Goal: Task Accomplishment & Management: Manage account settings

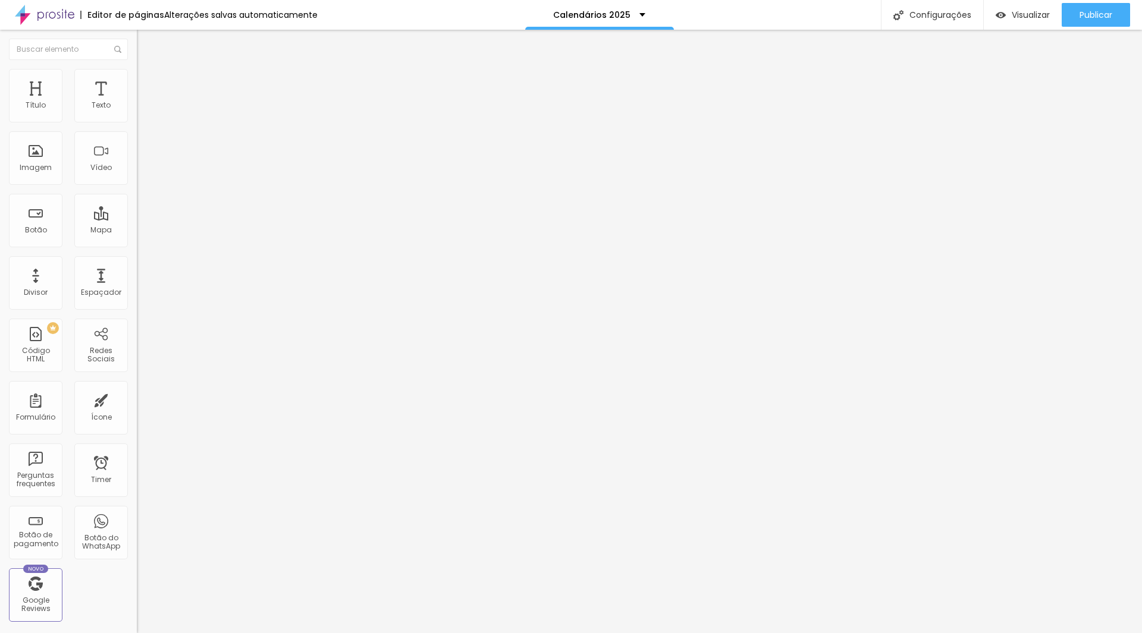
click at [137, 102] on span "Trocar imagem" at bounding box center [169, 97] width 65 height 10
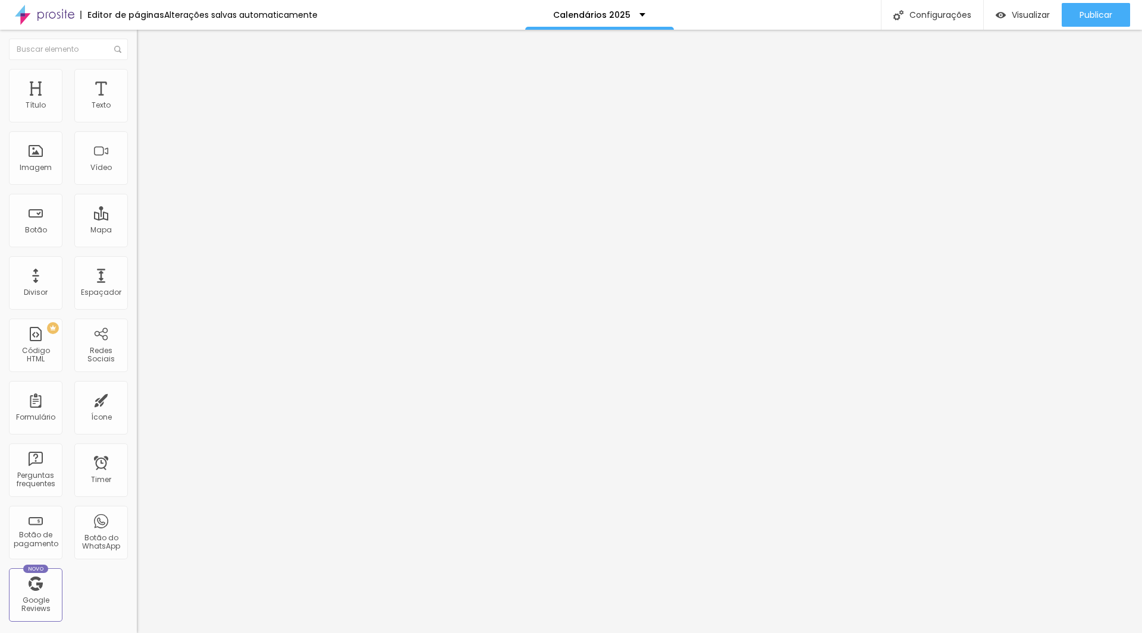
click at [137, 102] on span "Trocar imagem" at bounding box center [169, 97] width 65 height 10
click at [137, 186] on span "Original" at bounding box center [151, 181] width 29 height 10
click at [137, 193] on span "Cinema" at bounding box center [152, 188] width 30 height 10
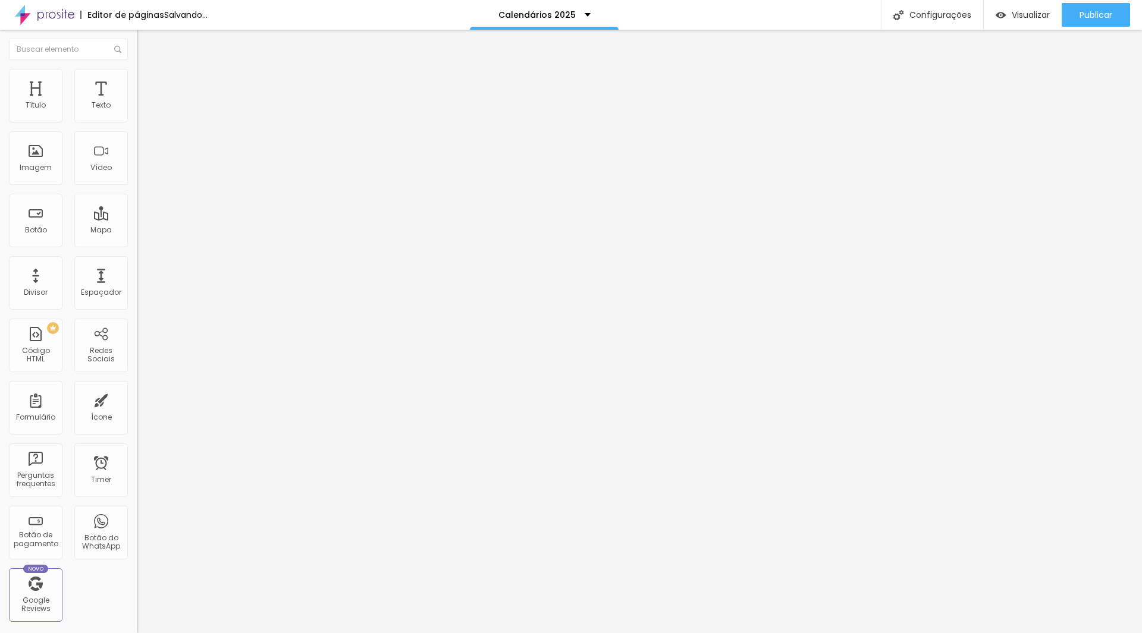
click at [137, 186] on span "16:9 Cinema" at bounding box center [159, 181] width 45 height 10
click at [137, 212] on span "Quadrado" at bounding box center [156, 207] width 39 height 10
click at [137, 102] on span "Trocar imagem" at bounding box center [169, 97] width 65 height 10
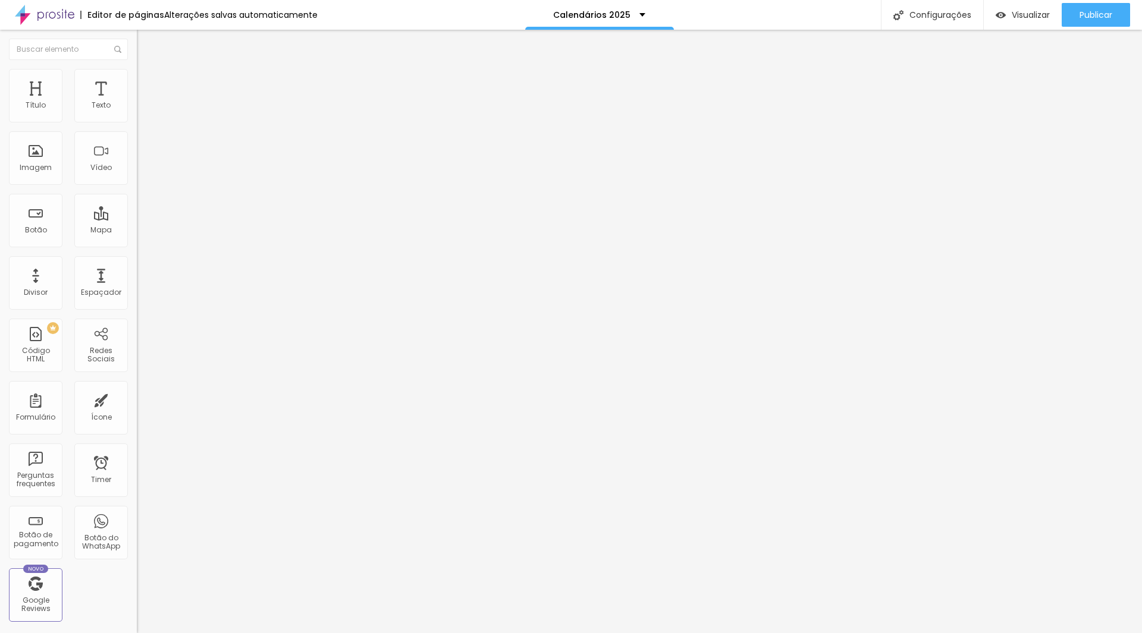
drag, startPoint x: 670, startPoint y: 358, endPoint x: 240, endPoint y: 154, distance: 475.8
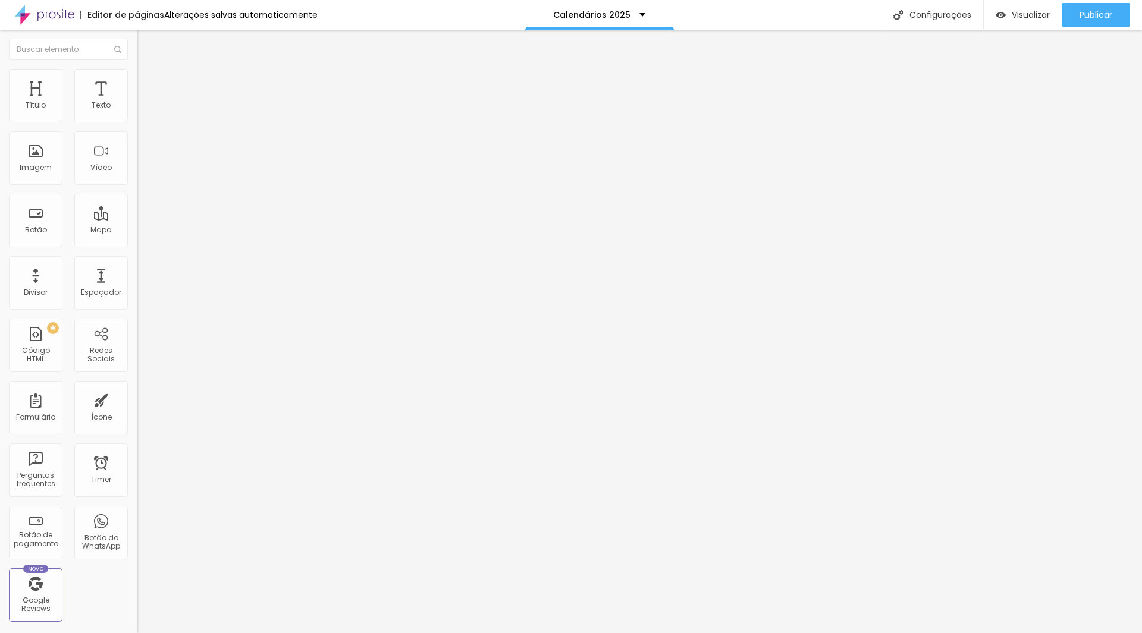
drag, startPoint x: 117, startPoint y: 270, endPoint x: 117, endPoint y: 263, distance: 7.1
click at [137, 218] on div "Proporção 1:1 Quadrado Cinema 16:9 Padrão 4:3 Quadrado 1:1 Original" at bounding box center [205, 194] width 137 height 47
click at [137, 186] on span "1:1 Quadrado" at bounding box center [160, 181] width 47 height 10
drag, startPoint x: 104, startPoint y: 282, endPoint x: 100, endPoint y: 300, distance: 18.9
click at [137, 218] on ul "Cinema 16:9 Padrão 4:3 Quadrado 1:1 Original" at bounding box center [205, 201] width 137 height 33
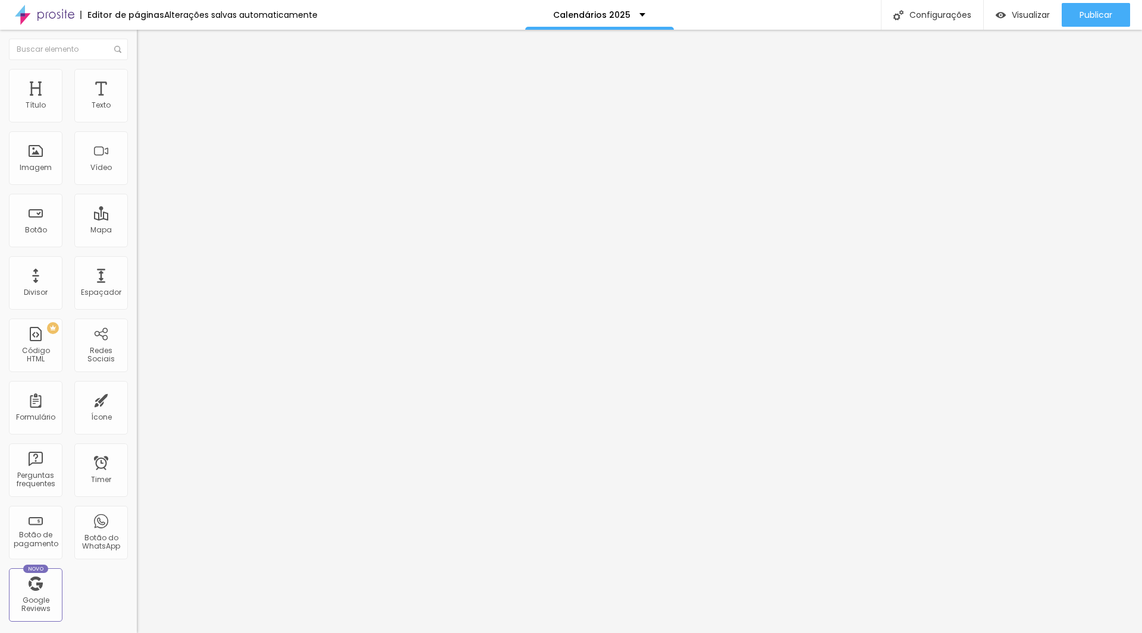
click at [137, 219] on span "Original" at bounding box center [151, 214] width 29 height 10
click at [137, 102] on span "Trocar imagem" at bounding box center [169, 97] width 65 height 10
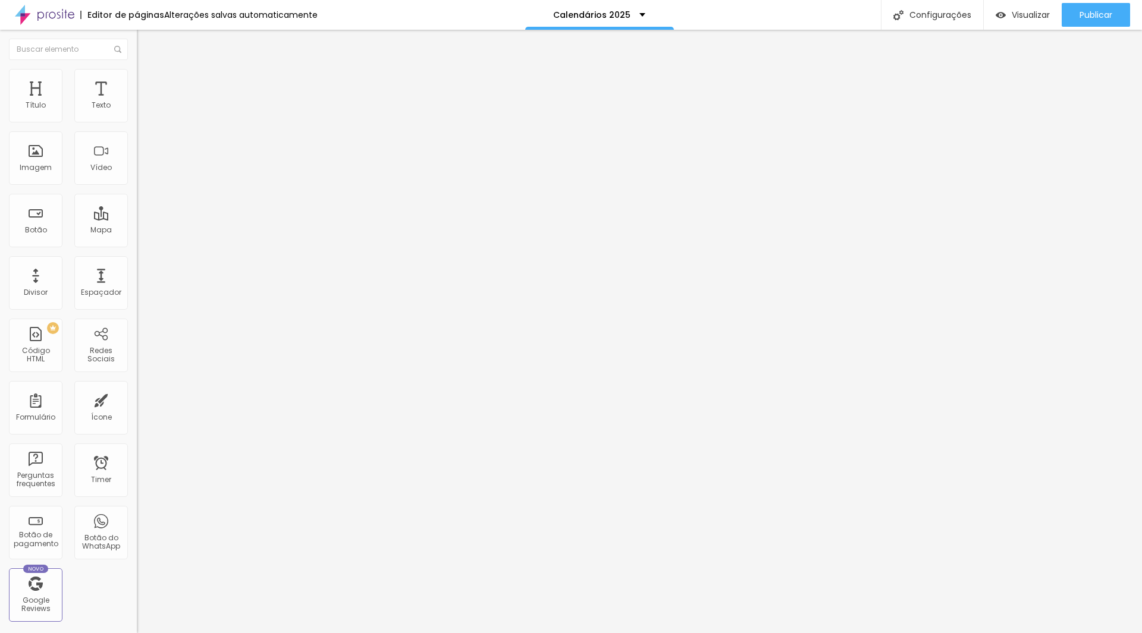
click at [137, 102] on span "Trocar imagem" at bounding box center [169, 97] width 65 height 10
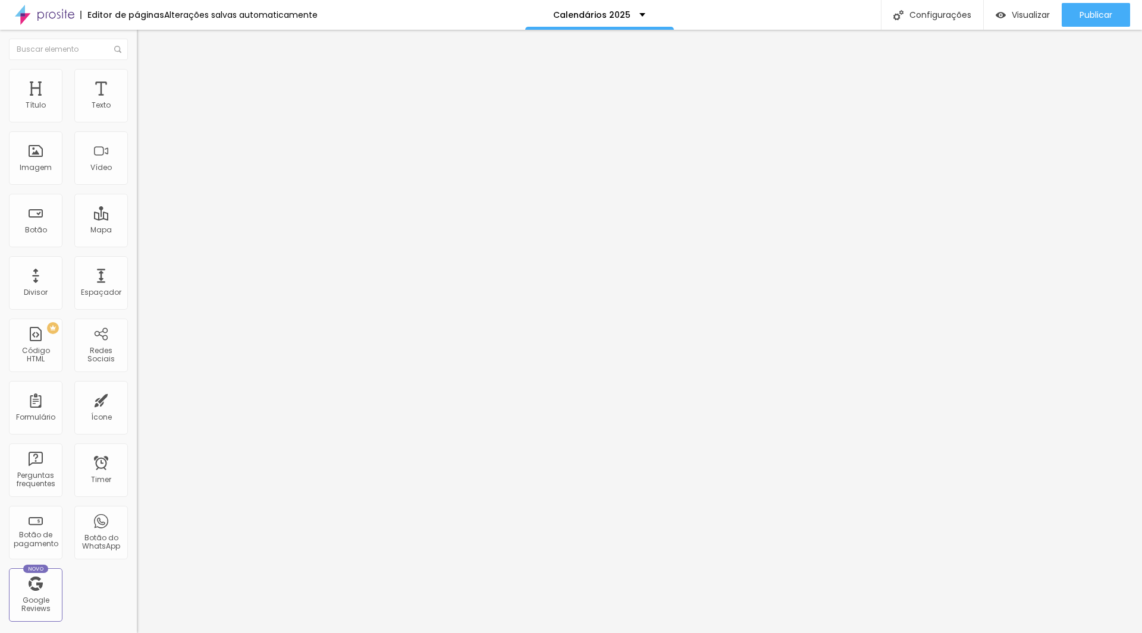
click at [137, 102] on span "Trocar imagem" at bounding box center [169, 97] width 65 height 10
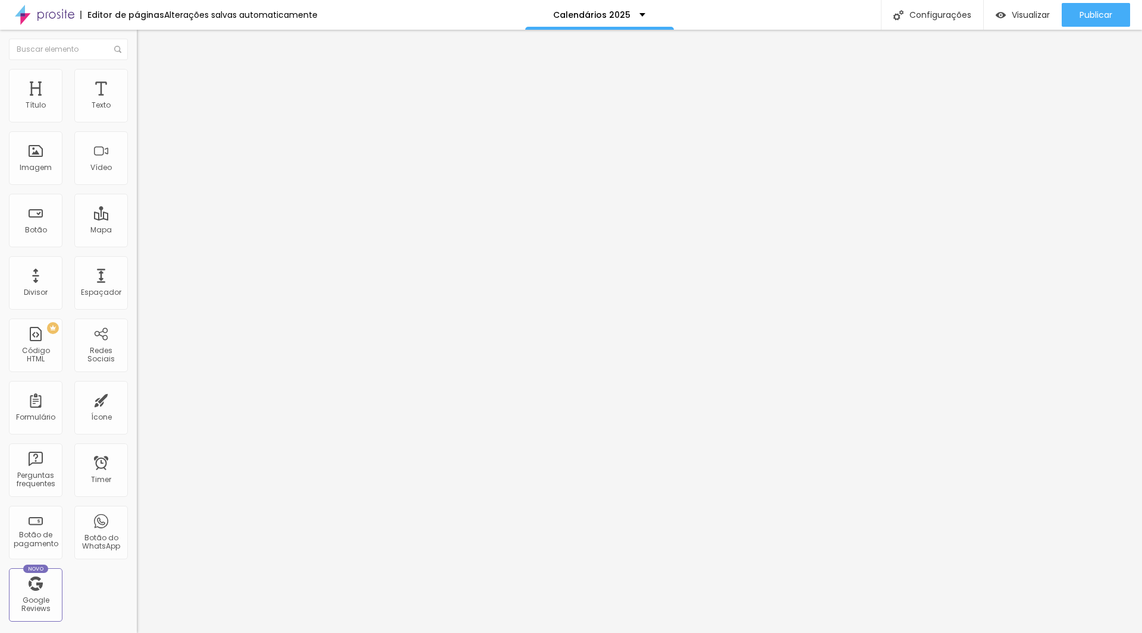
click at [137, 49] on button "Editar Imagem" at bounding box center [205, 43] width 137 height 27
click at [137, 102] on span "Adicionar imagem" at bounding box center [175, 97] width 77 height 10
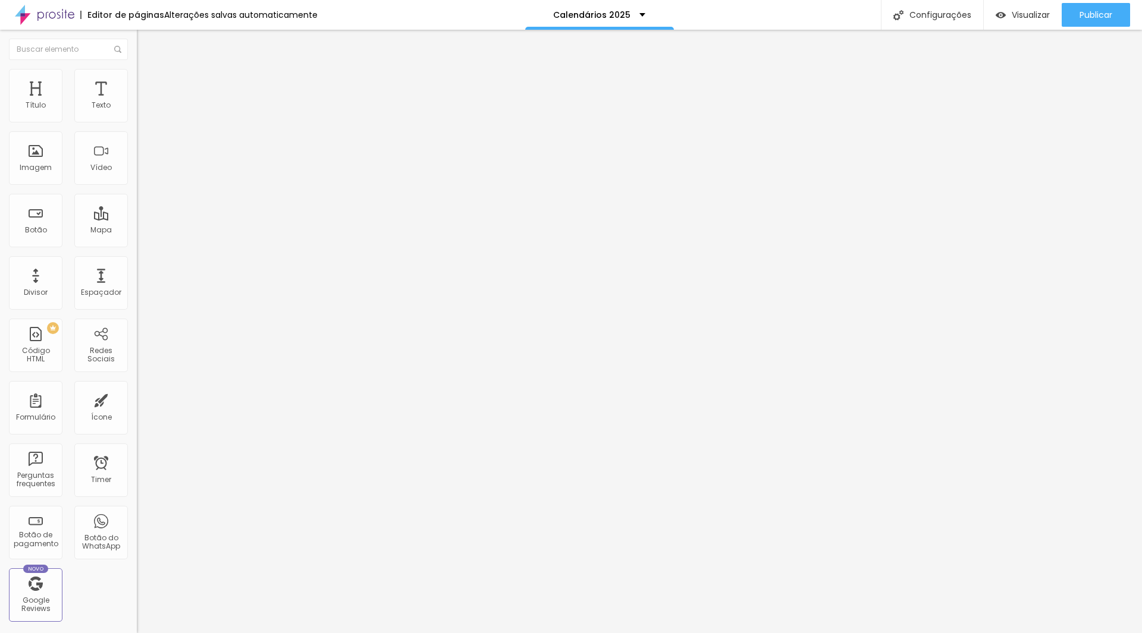
click at [137, 102] on span "Trocar imagem" at bounding box center [169, 97] width 65 height 10
drag, startPoint x: 656, startPoint y: 361, endPoint x: 694, endPoint y: 344, distance: 41.0
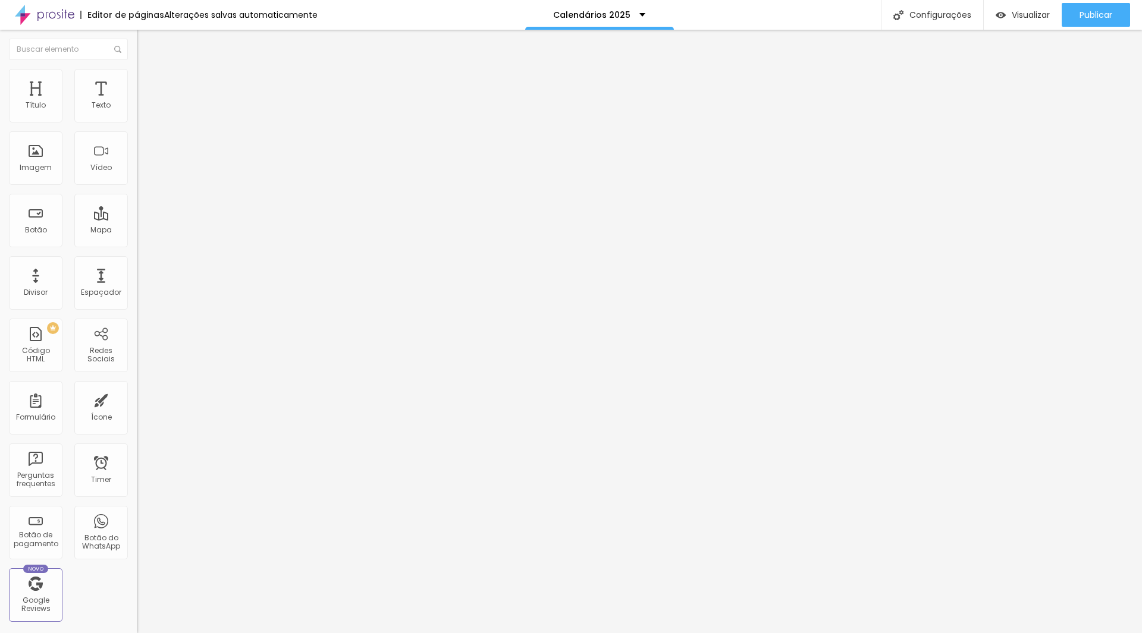
click at [137, 102] on span "Trocar imagem" at bounding box center [169, 97] width 65 height 10
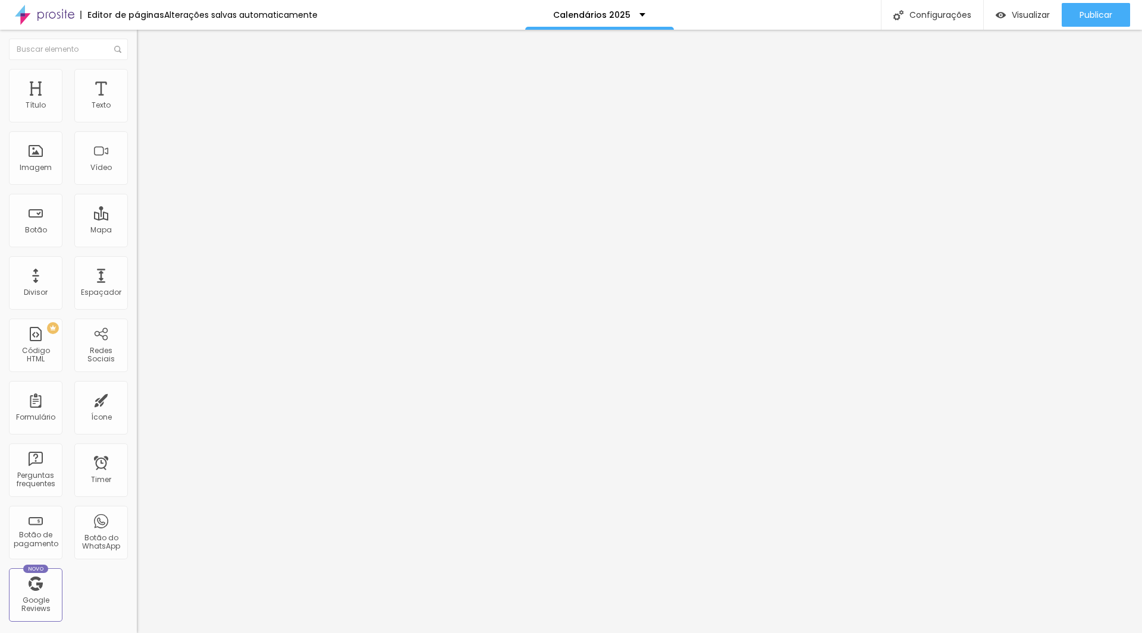
drag, startPoint x: 664, startPoint y: 353, endPoint x: 485, endPoint y: 296, distance: 187.3
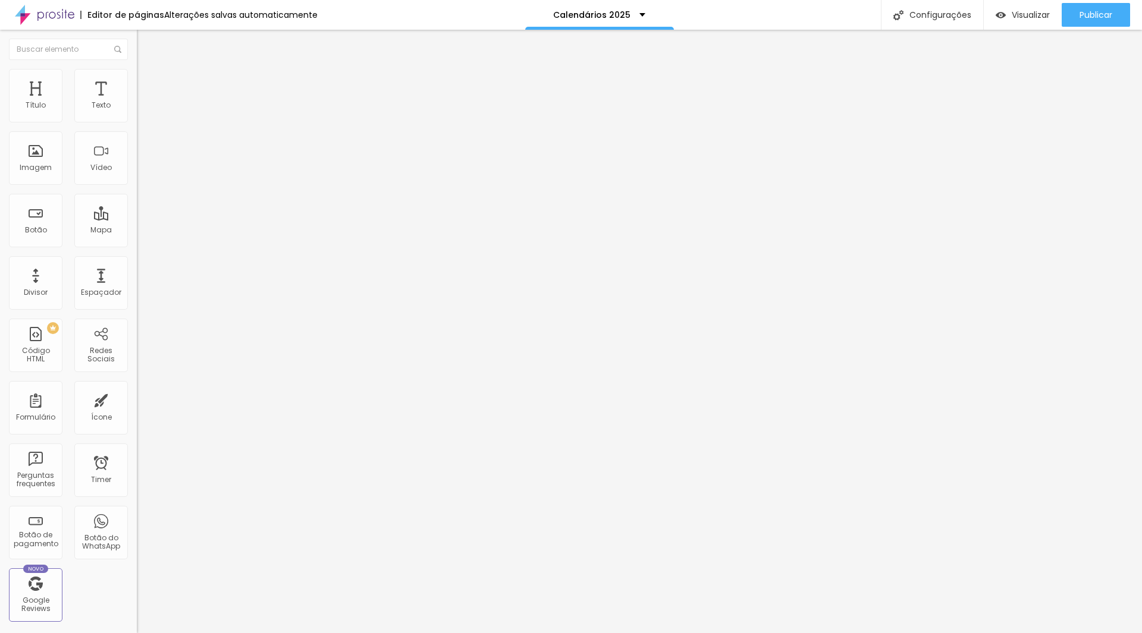
click at [137, 102] on span "Trocar imagem" at bounding box center [169, 97] width 65 height 10
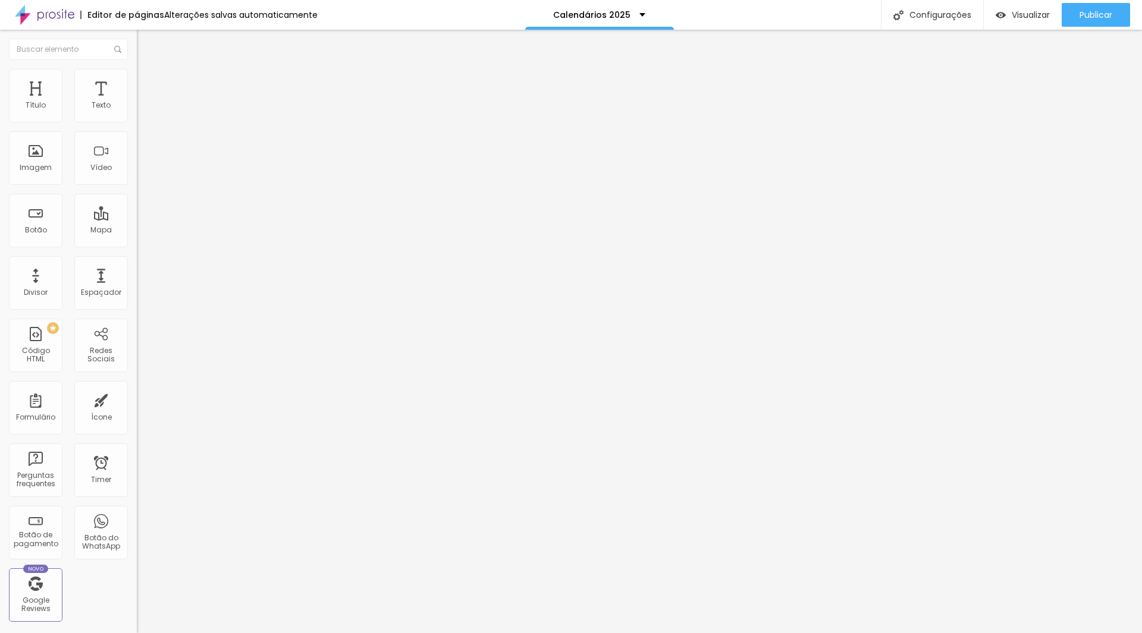
click at [137, 102] on span "Trocar imagem" at bounding box center [169, 97] width 65 height 10
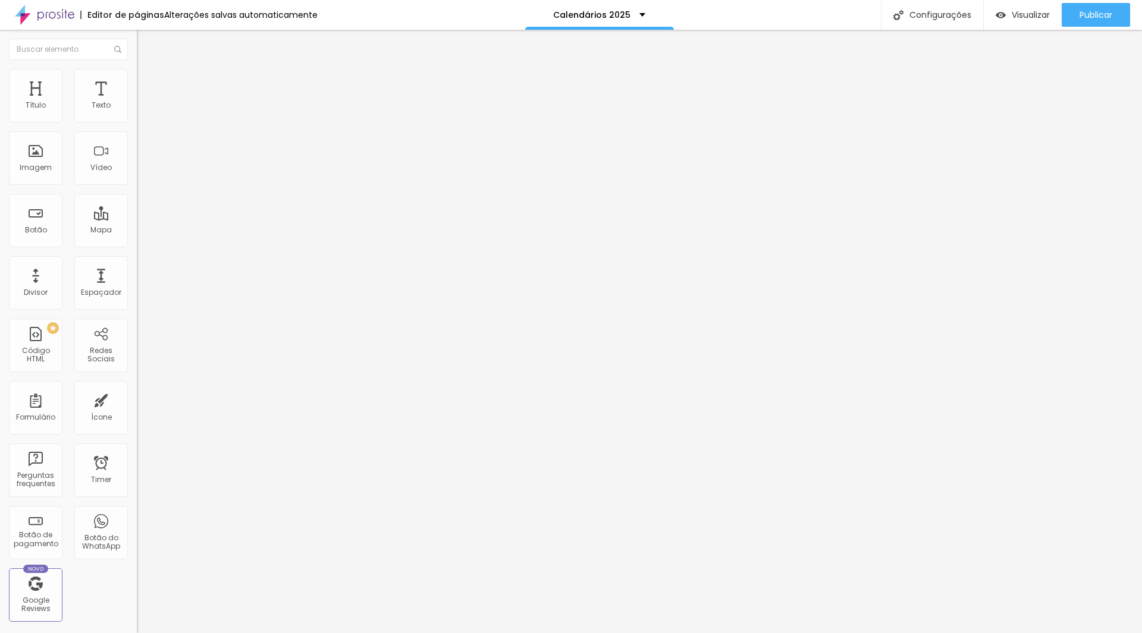
click at [137, 102] on span "Trocar imagem" at bounding box center [169, 97] width 65 height 10
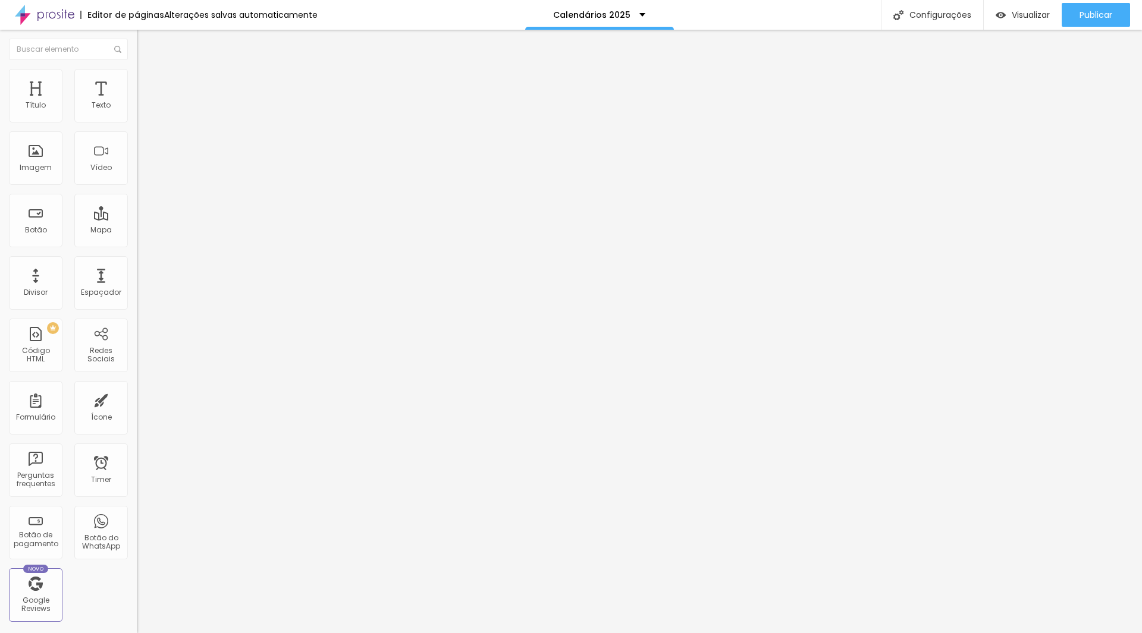
click at [137, 102] on span "Trocar imagem" at bounding box center [169, 97] width 65 height 10
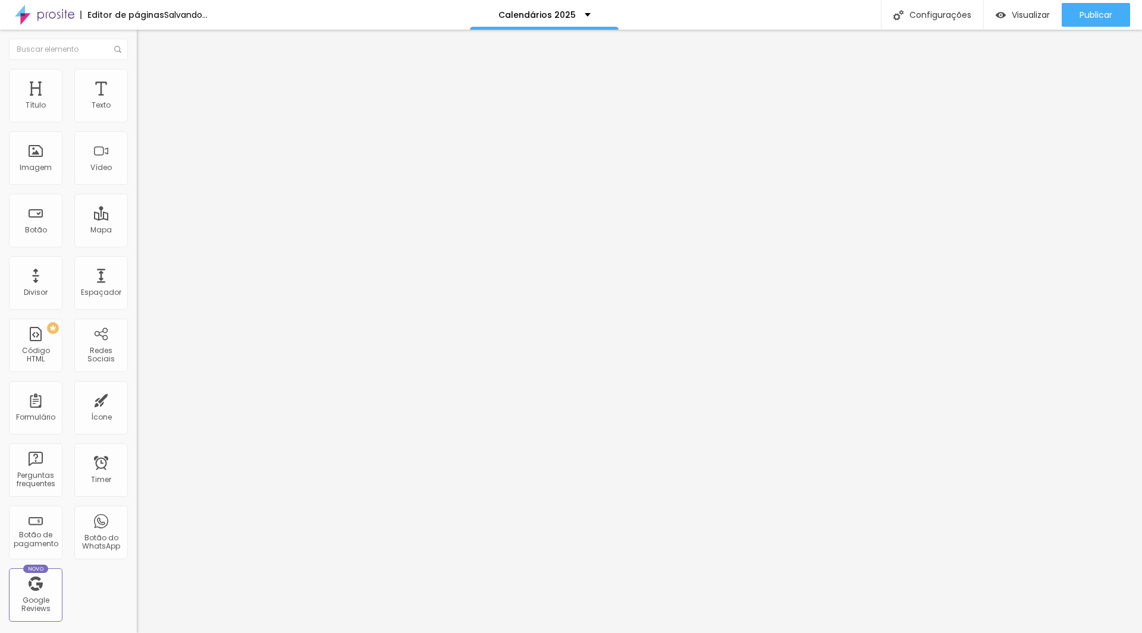
click at [137, 102] on span "Trocar imagem" at bounding box center [169, 97] width 65 height 10
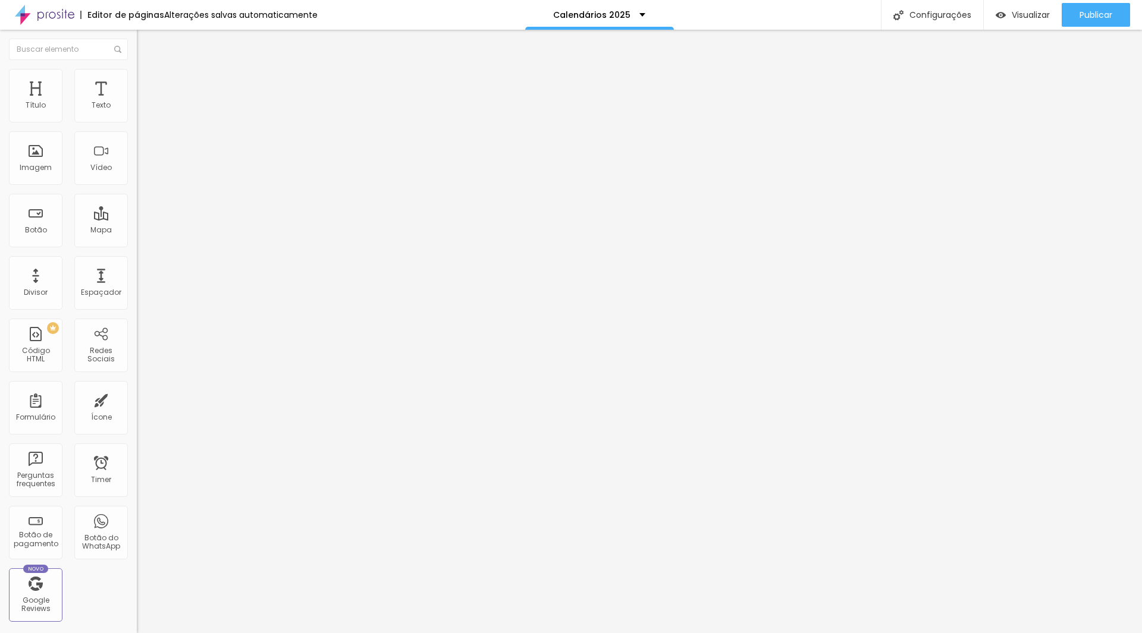
click at [137, 102] on span "Trocar imagem" at bounding box center [169, 97] width 65 height 10
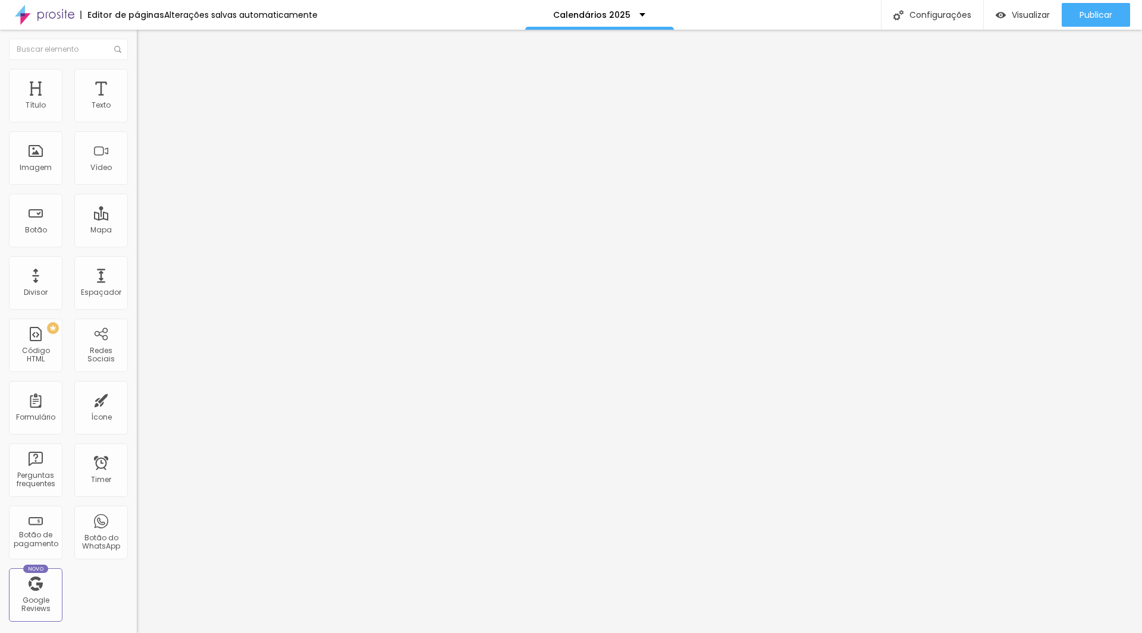
click at [1085, 12] on span "Publicar" at bounding box center [1095, 15] width 33 height 10
click at [947, 16] on div "Configurações" at bounding box center [921, 15] width 102 height 30
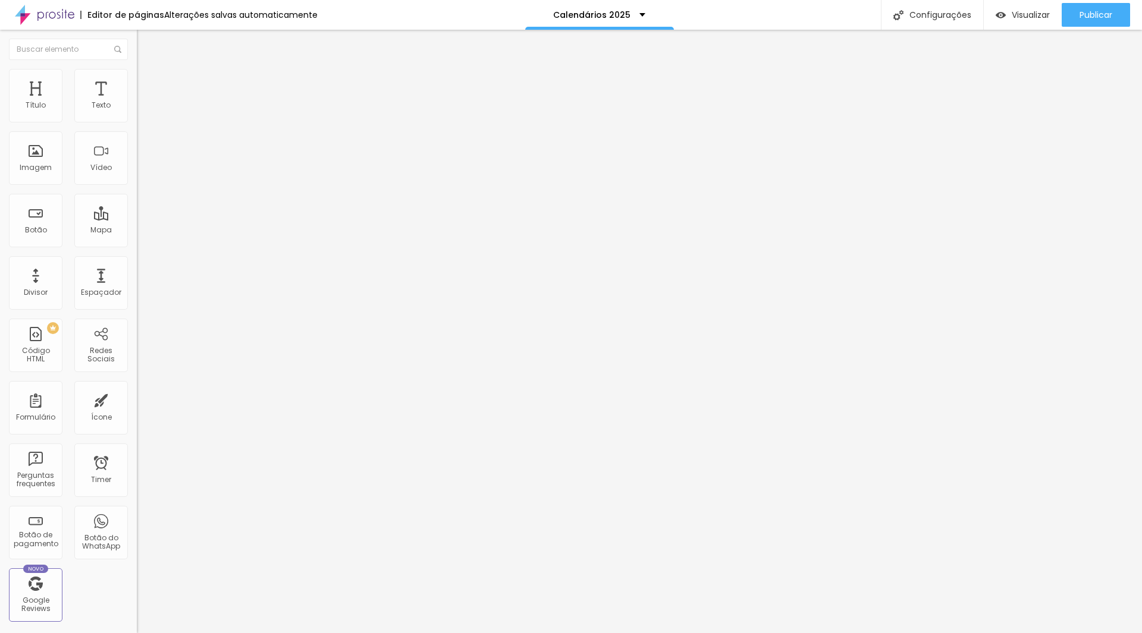
type input "Calendários 2026"
type input "/calendarios2026"
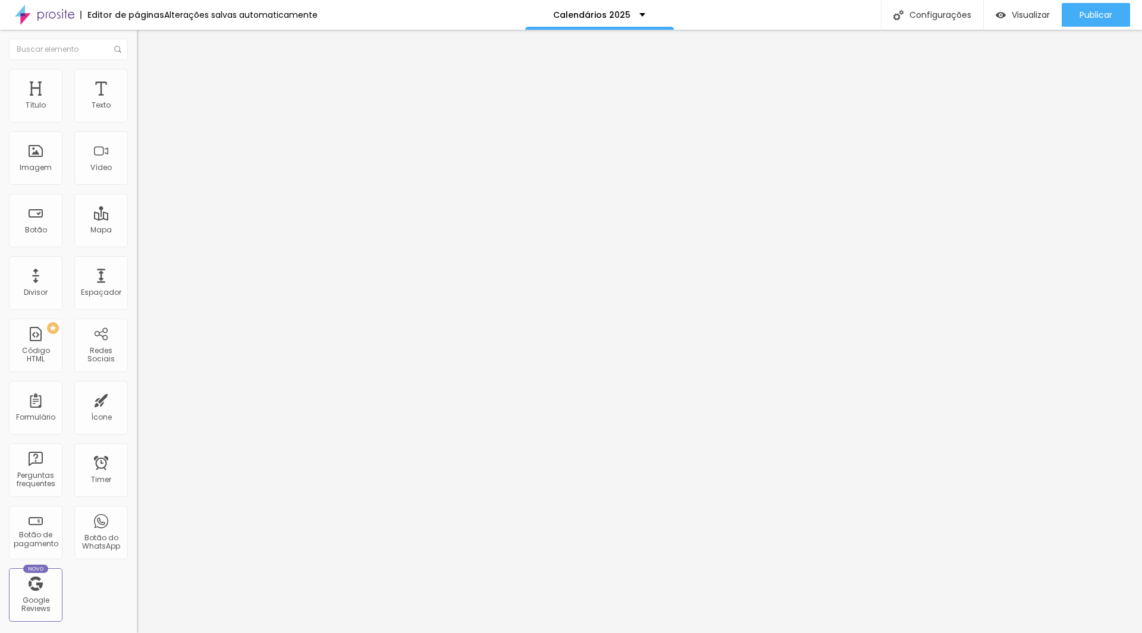
drag, startPoint x: 768, startPoint y: 527, endPoint x: 775, endPoint y: 519, distance: 10.5
click at [1090, 12] on span "Publicar" at bounding box center [1095, 15] width 33 height 10
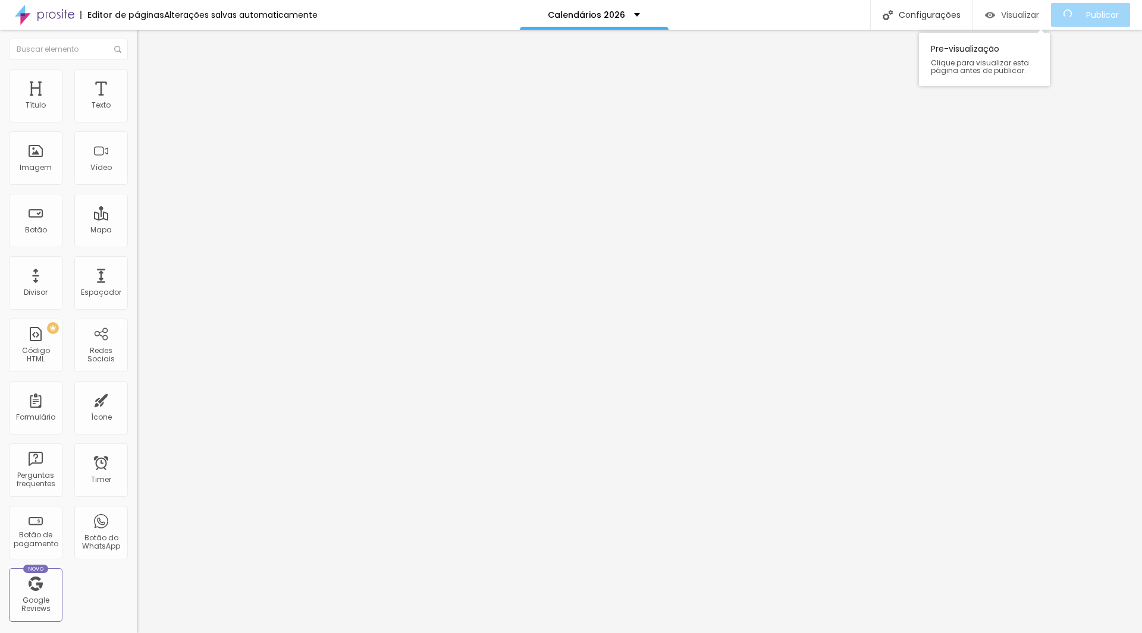
click at [1003, 14] on div "Visualizar" at bounding box center [1012, 15] width 54 height 10
click at [137, 186] on span "Original" at bounding box center [151, 181] width 29 height 10
click at [164, 200] on span "4:3" at bounding box center [169, 195] width 11 height 10
click at [137, 186] on span "Original" at bounding box center [151, 181] width 29 height 10
click at [137, 200] on span "Padrão" at bounding box center [150, 195] width 27 height 10
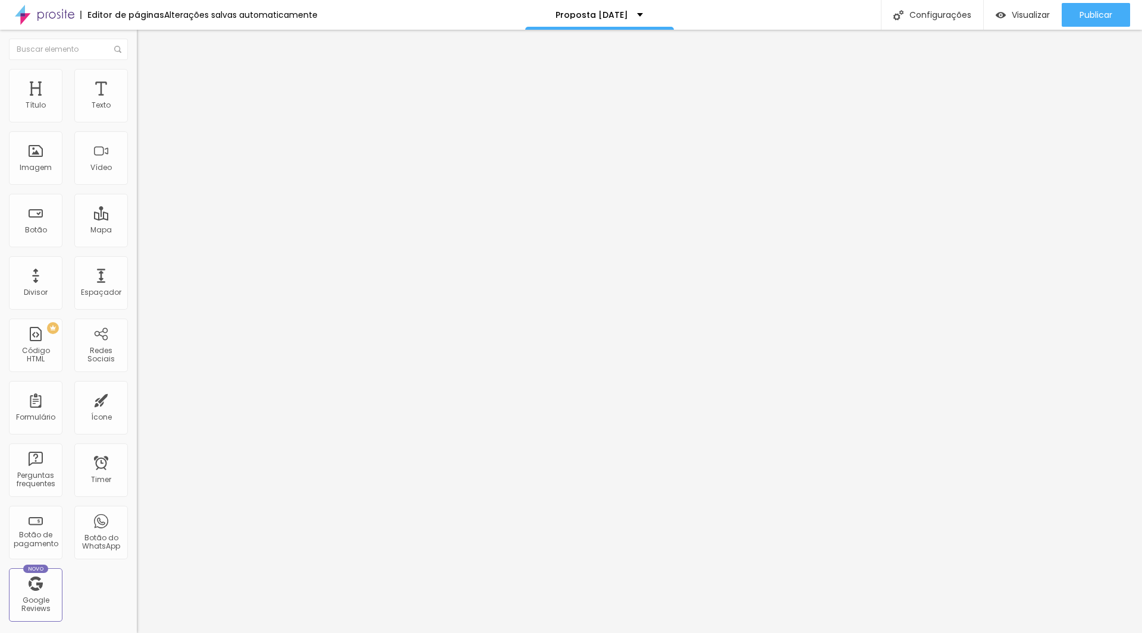
click at [137, 126] on span "Editar perguntas" at bounding box center [171, 121] width 68 height 10
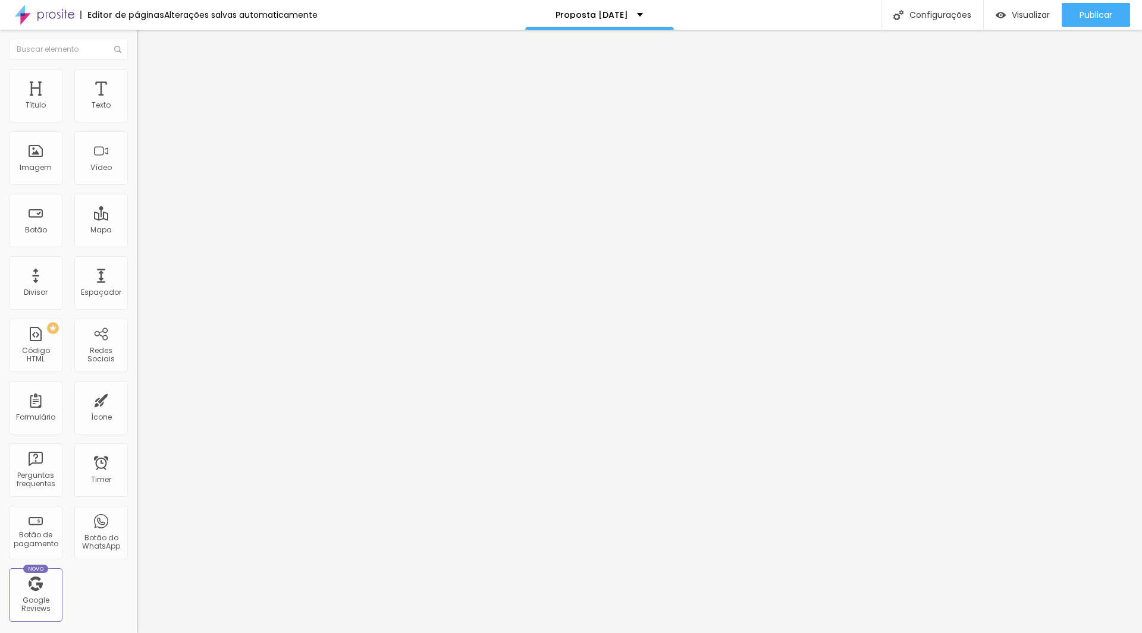
click at [137, 102] on span "Trocar imagem" at bounding box center [169, 97] width 65 height 10
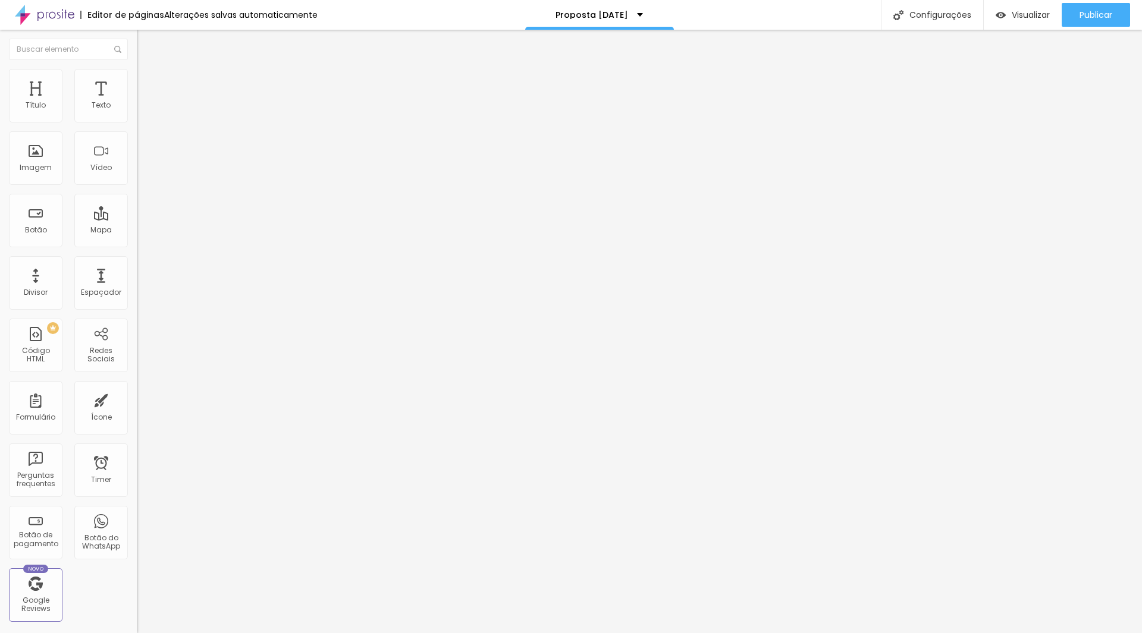
click at [137, 102] on span "Trocar imagem" at bounding box center [169, 97] width 65 height 10
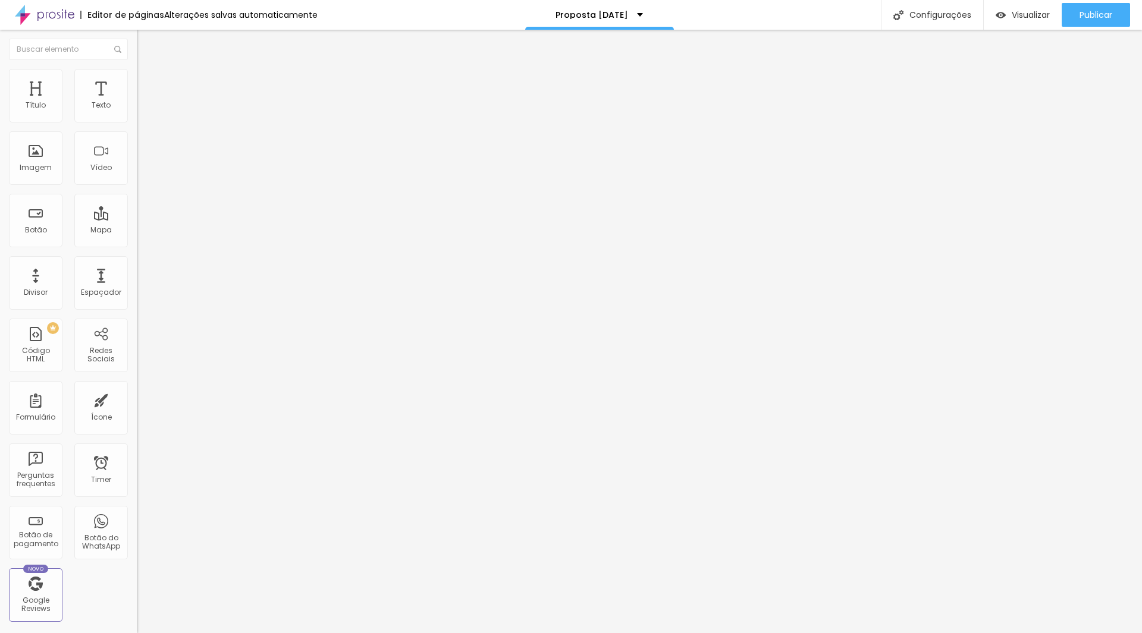
drag, startPoint x: 229, startPoint y: 272, endPoint x: 323, endPoint y: 275, distance: 94.0
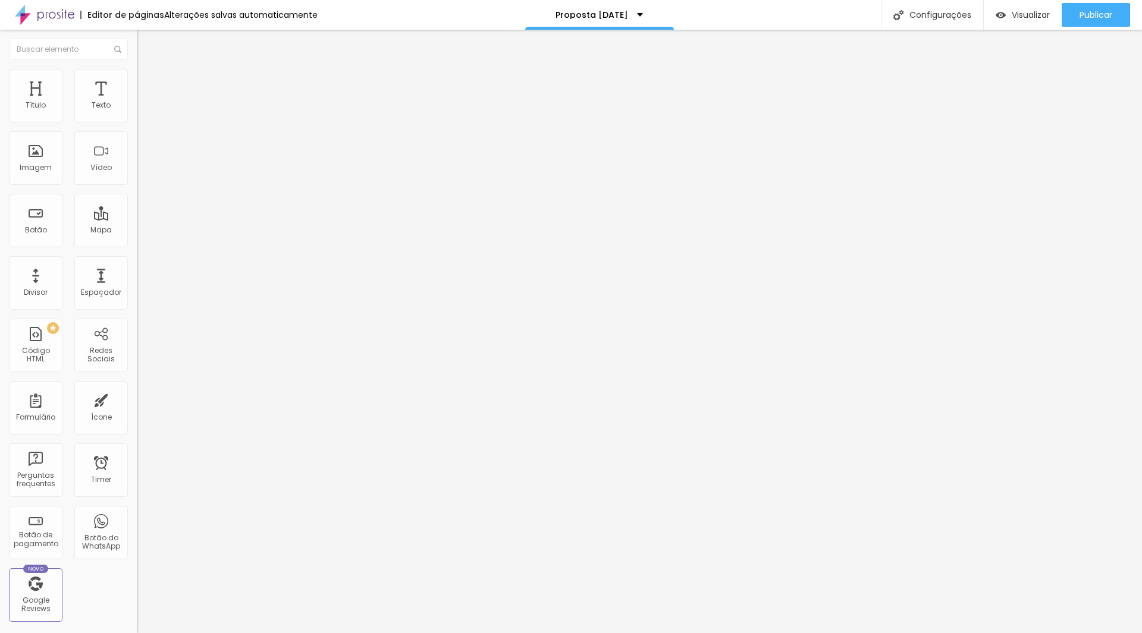
click at [137, 102] on span "Trocar imagem" at bounding box center [169, 97] width 65 height 10
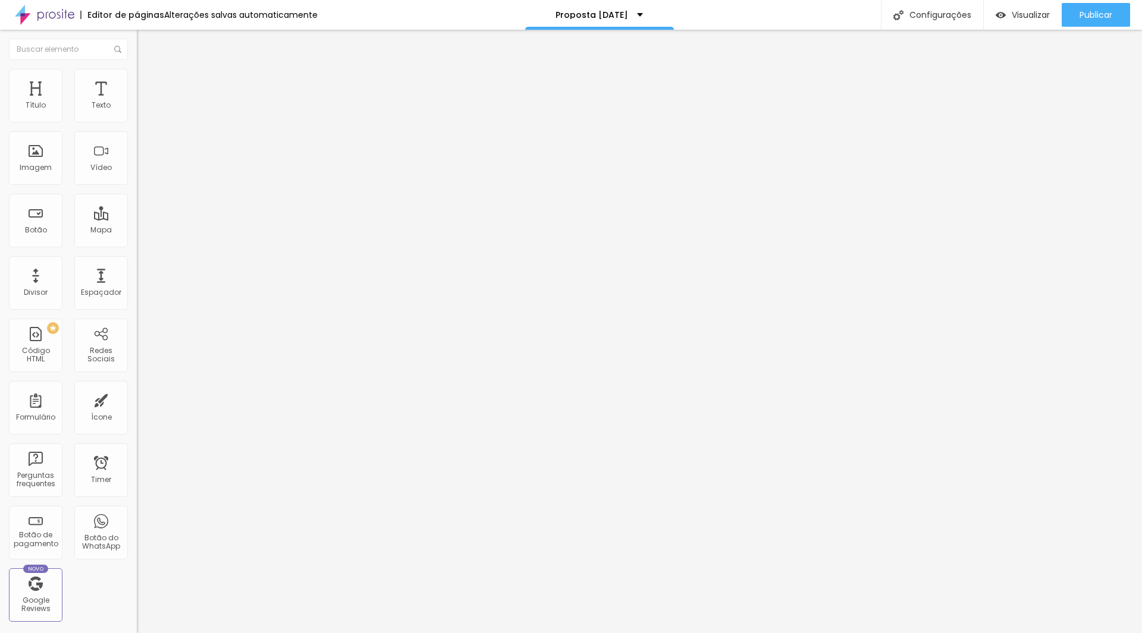
click at [137, 102] on span "Trocar imagem" at bounding box center [169, 97] width 65 height 10
drag, startPoint x: 1035, startPoint y: 582, endPoint x: 979, endPoint y: 404, distance: 186.2
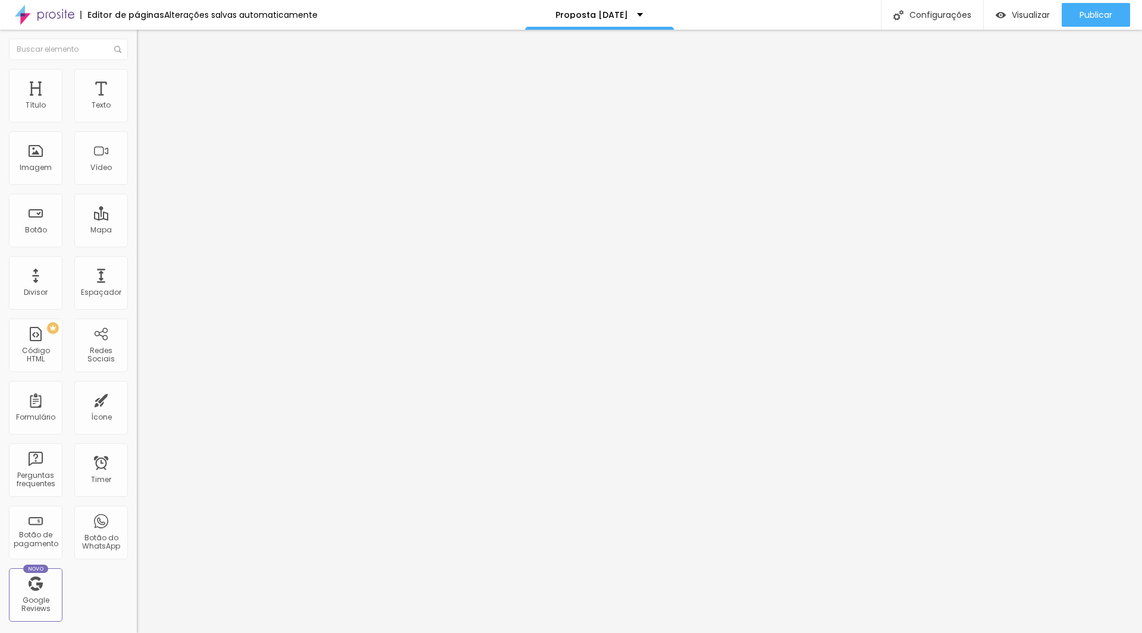
click at [137, 102] on span "Trocar imagem" at bounding box center [169, 97] width 65 height 10
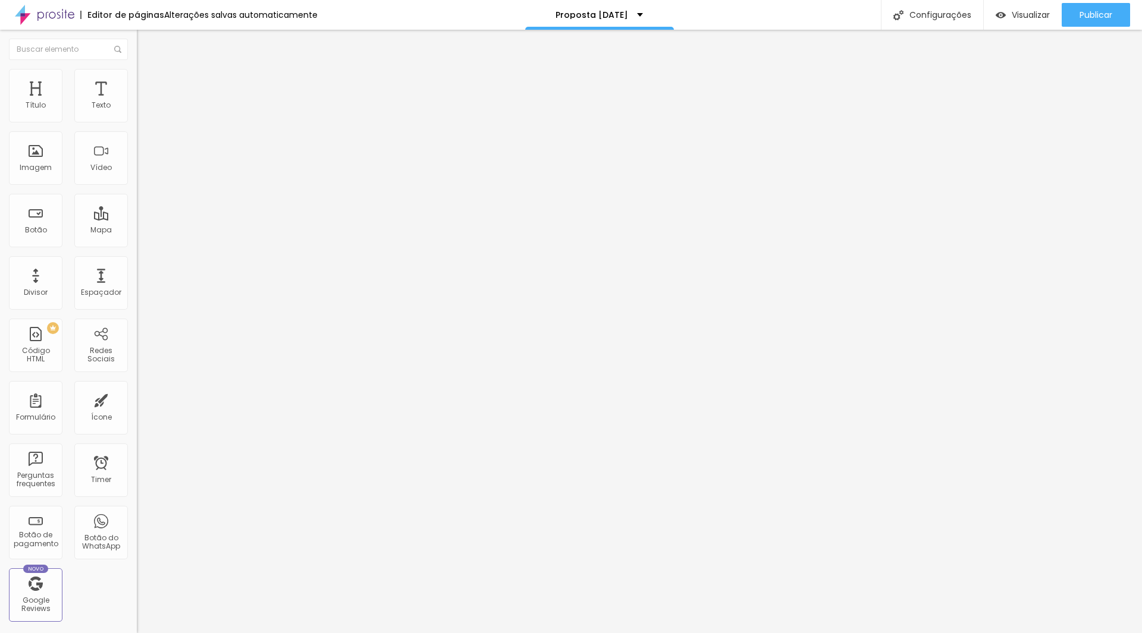
click at [137, 102] on span "Trocar imagem" at bounding box center [169, 97] width 65 height 10
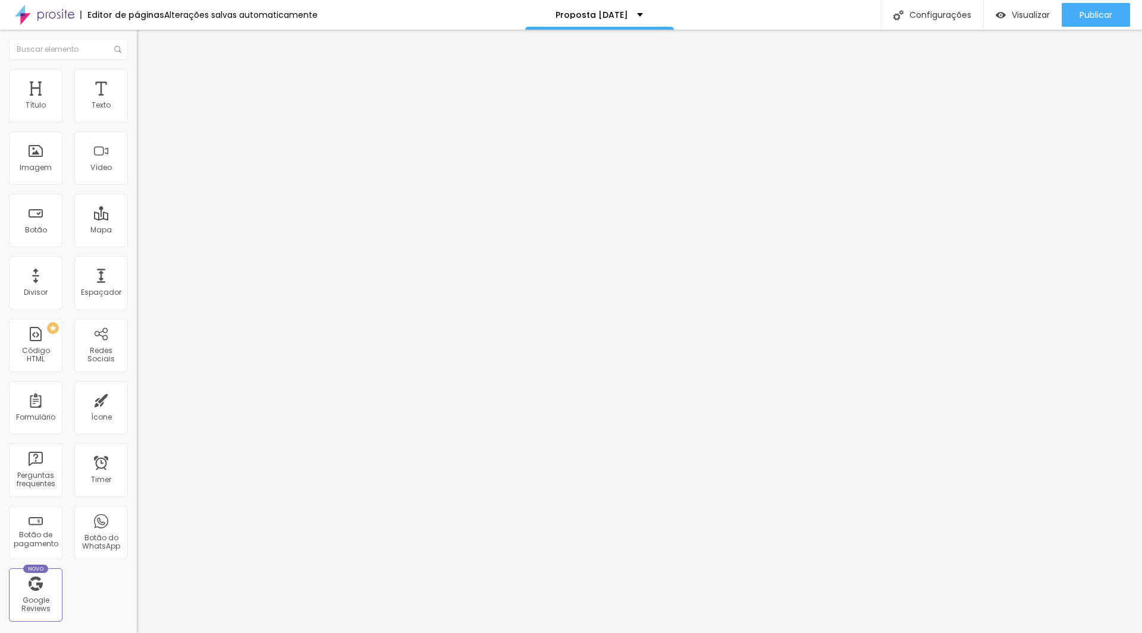
click at [137, 102] on span "Trocar imagem" at bounding box center [169, 97] width 65 height 10
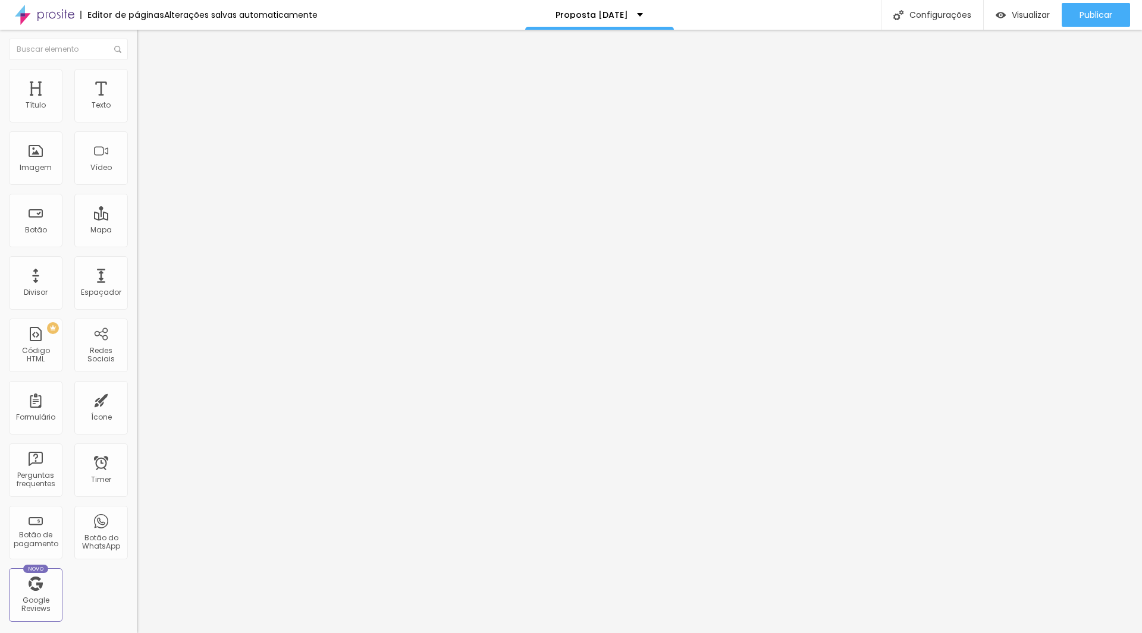
click at [137, 102] on span "Trocar imagem" at bounding box center [169, 97] width 65 height 10
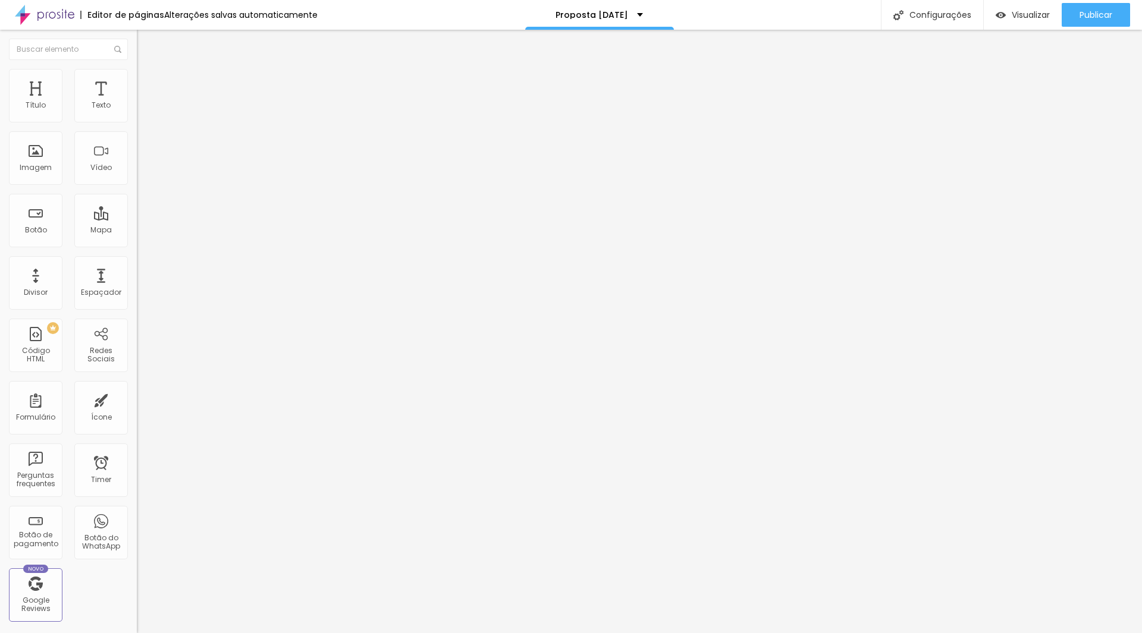
click at [1077, 10] on button "Publicar" at bounding box center [1095, 15] width 68 height 24
click at [1016, 13] on span "Visualizar" at bounding box center [1020, 15] width 38 height 10
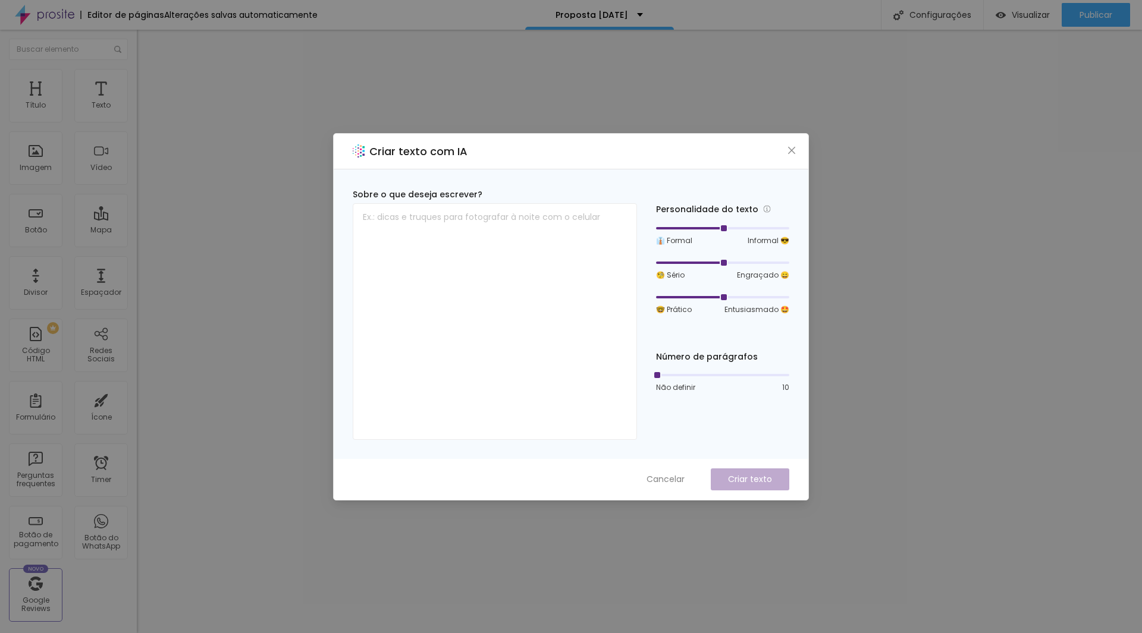
click at [794, 147] on button "Close" at bounding box center [791, 150] width 12 height 12
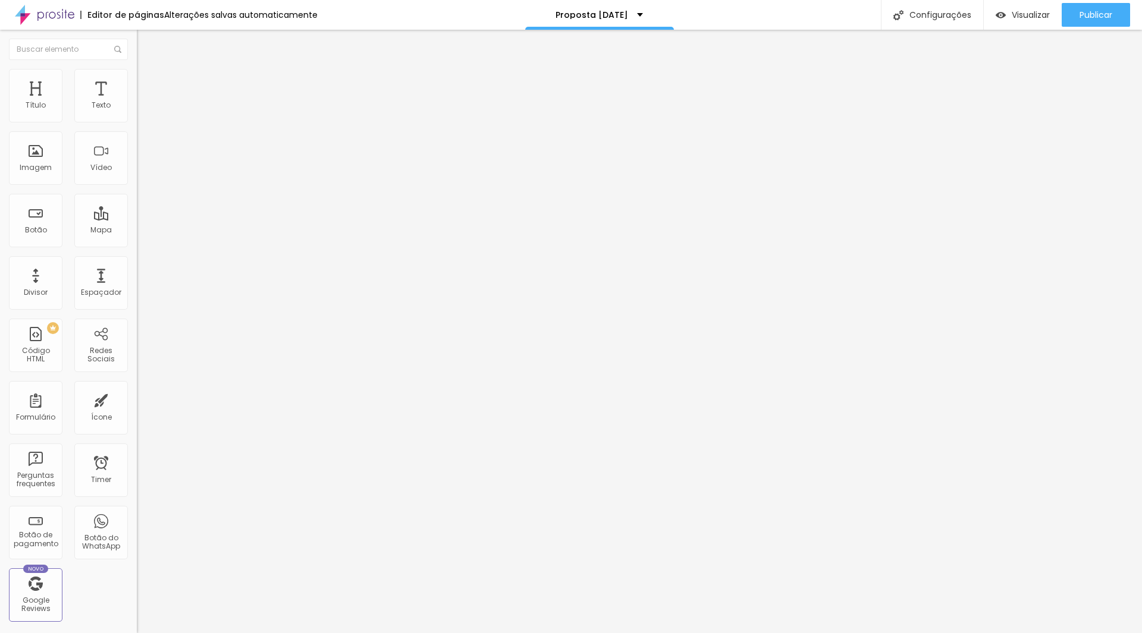
click at [146, 45] on div "Editar Título" at bounding box center [180, 44] width 68 height 10
click at [103, 421] on div "Ícone" at bounding box center [101, 408] width 54 height 54
click at [90, 408] on div "Ícone" at bounding box center [101, 408] width 54 height 54
click at [146, 45] on img "button" at bounding box center [151, 44] width 10 height 10
click at [137, 102] on span "Trocar imagem" at bounding box center [169, 97] width 65 height 10
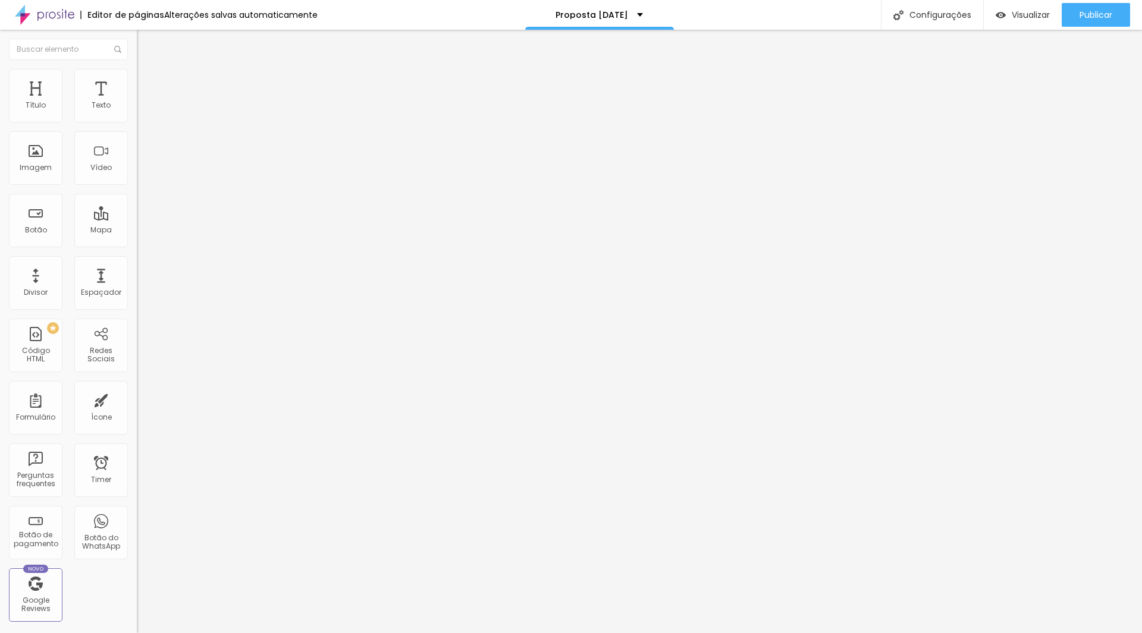
click at [137, 102] on span "Trocar imagem" at bounding box center [169, 97] width 65 height 10
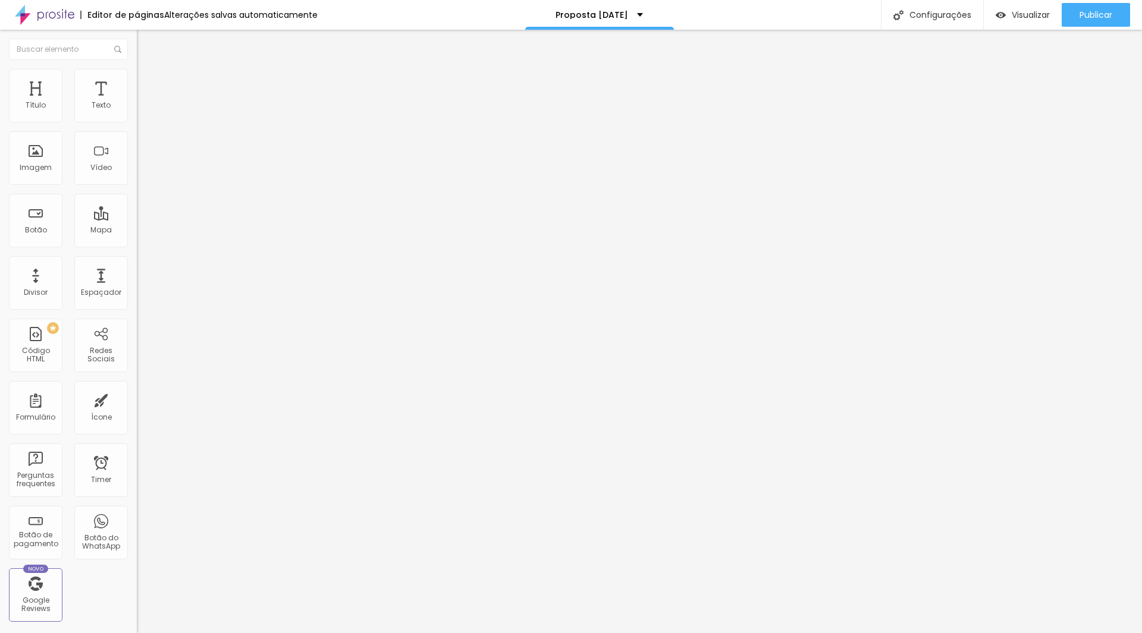
click at [137, 101] on div "Trocar imagem" at bounding box center [205, 97] width 137 height 8
click at [137, 102] on span "Trocar imagem" at bounding box center [169, 97] width 65 height 10
click at [1087, 11] on span "Publicar" at bounding box center [1095, 15] width 33 height 10
click at [137, 102] on span "Trocar imagem" at bounding box center [169, 97] width 65 height 10
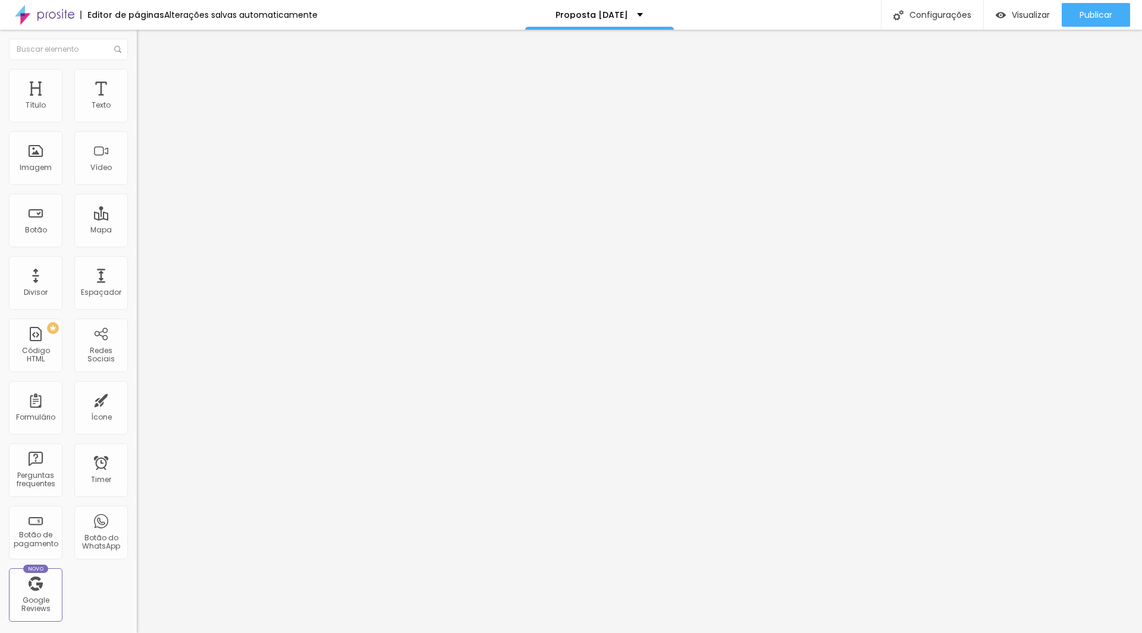
click at [1094, 15] on span "Publicar" at bounding box center [1095, 15] width 33 height 10
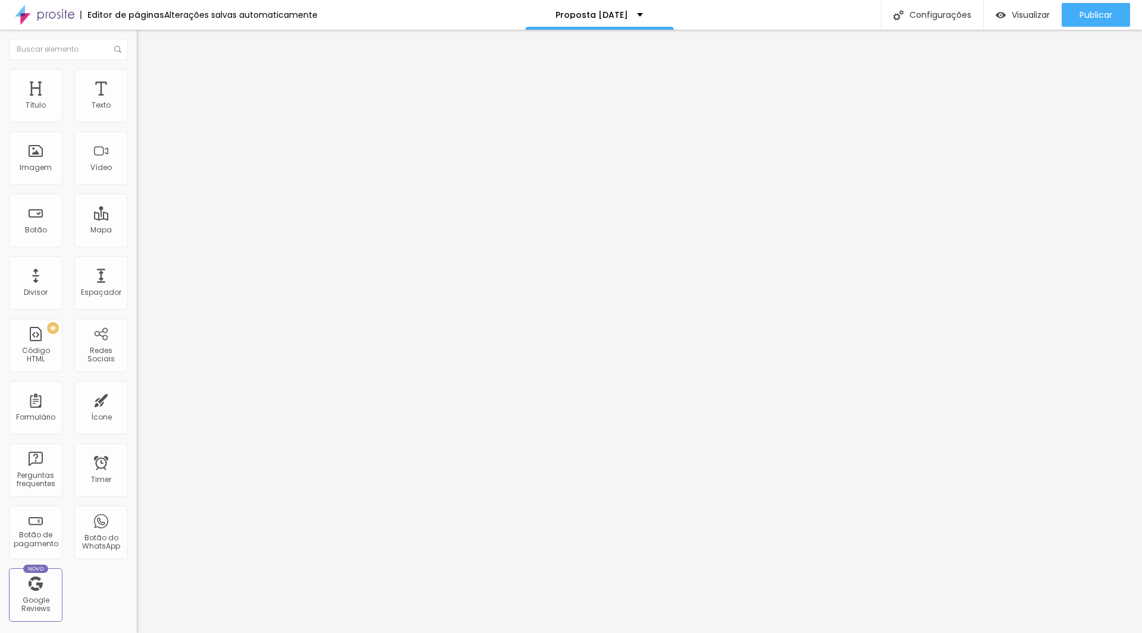
click at [137, 102] on span "Trocar imagem" at bounding box center [169, 97] width 65 height 10
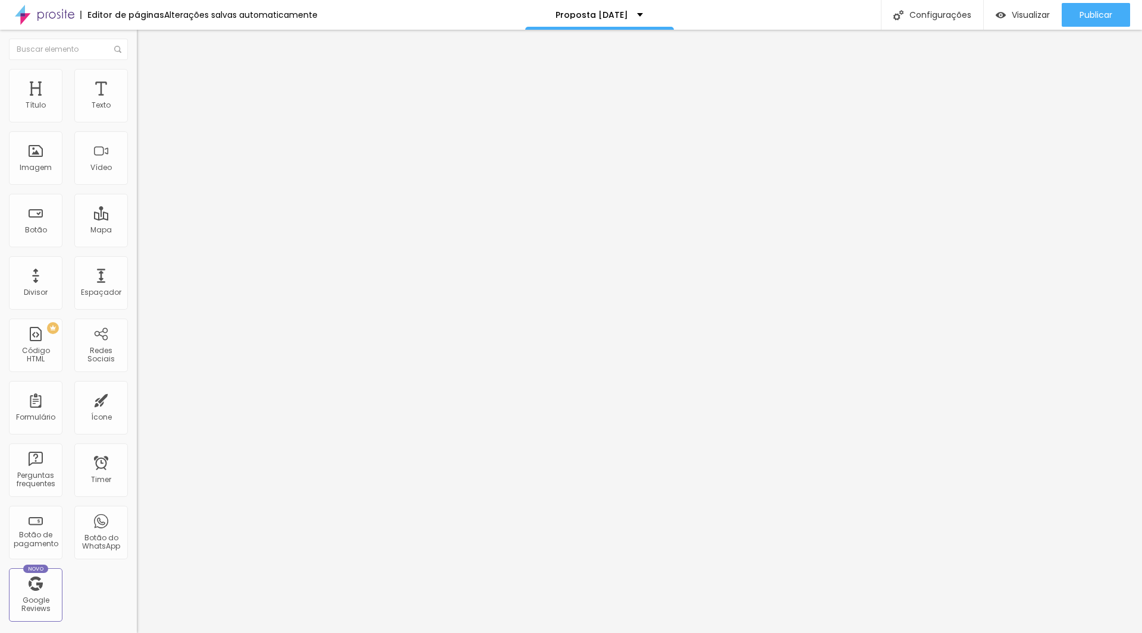
click at [1104, 14] on span "Publicar" at bounding box center [1095, 15] width 33 height 10
click at [934, 15] on div "Configurações" at bounding box center [932, 15] width 102 height 30
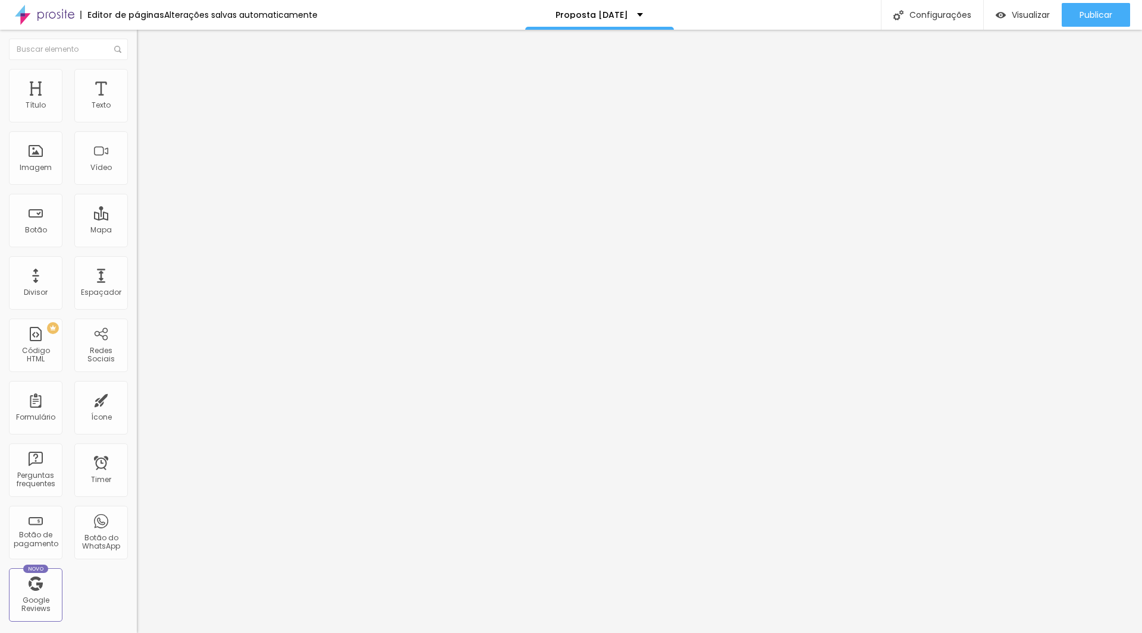
type input "/propostanatal2025"
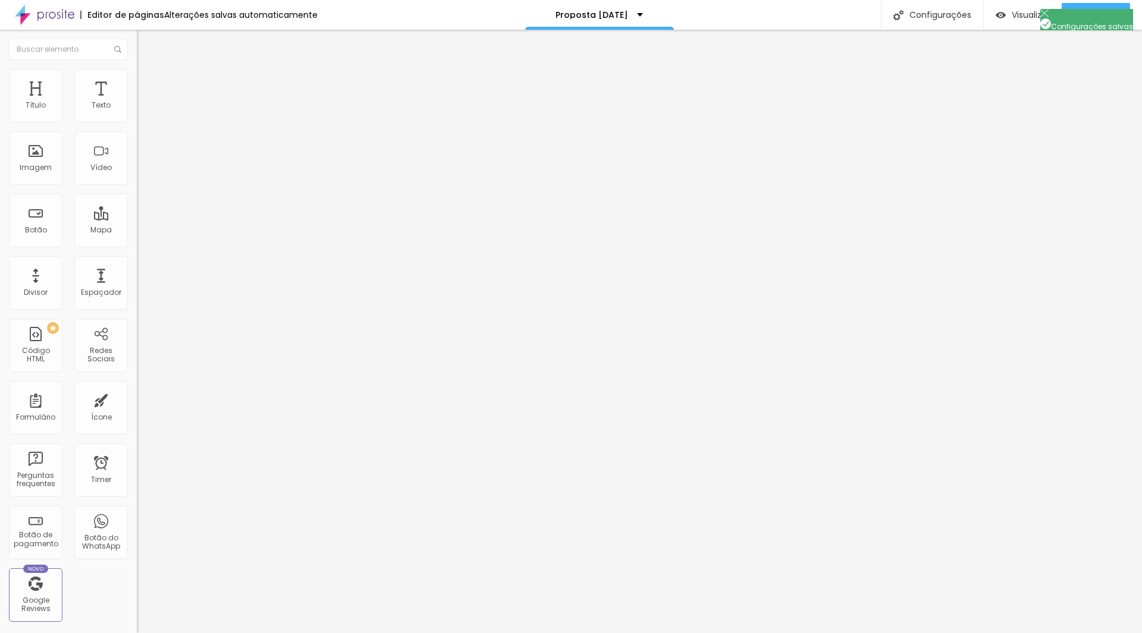
drag, startPoint x: 771, startPoint y: 523, endPoint x: 818, endPoint y: 513, distance: 48.6
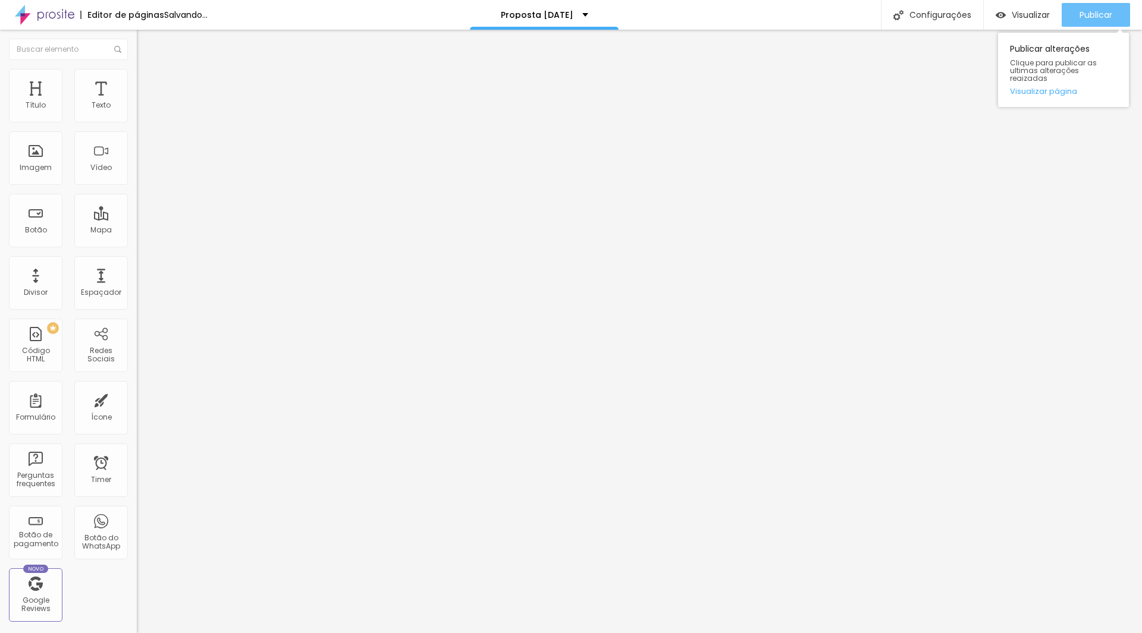
click at [1087, 10] on span "Publicar" at bounding box center [1095, 15] width 33 height 10
click at [1107, 4] on div "Publicar" at bounding box center [1095, 15] width 33 height 24
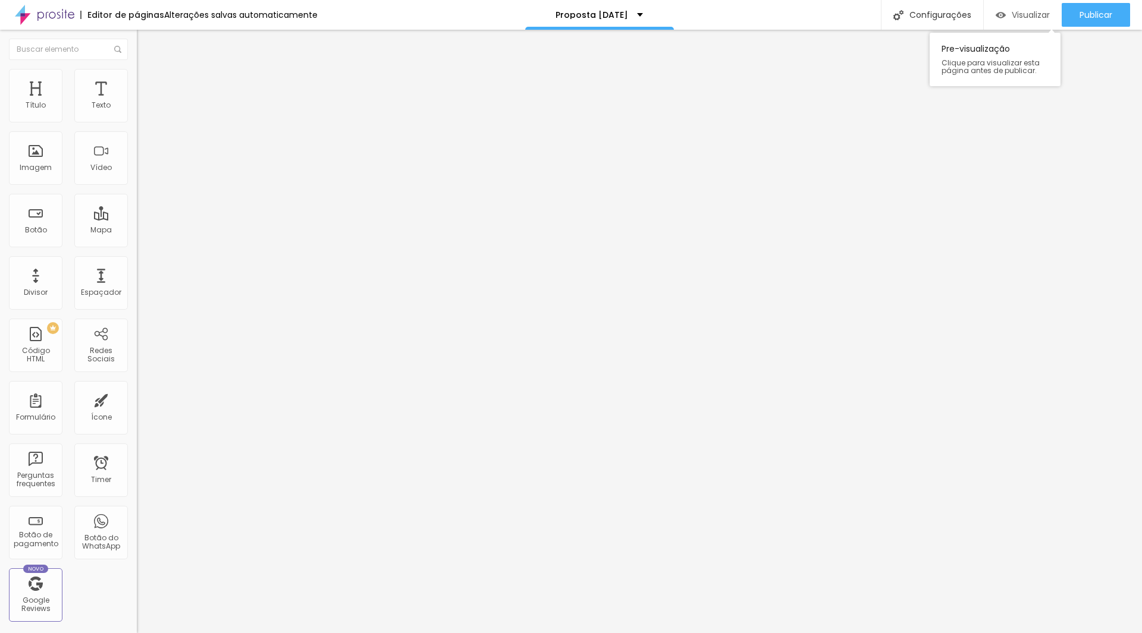
click at [1023, 7] on div "Visualizar" at bounding box center [1022, 15] width 54 height 24
click at [1067, 10] on button "Publicar" at bounding box center [1095, 15] width 68 height 24
click at [1090, 15] on span "Publicar" at bounding box center [1095, 15] width 33 height 10
click at [1085, 10] on span "Publicar" at bounding box center [1095, 15] width 33 height 10
click at [1115, 9] on button "Publicar" at bounding box center [1095, 15] width 68 height 24
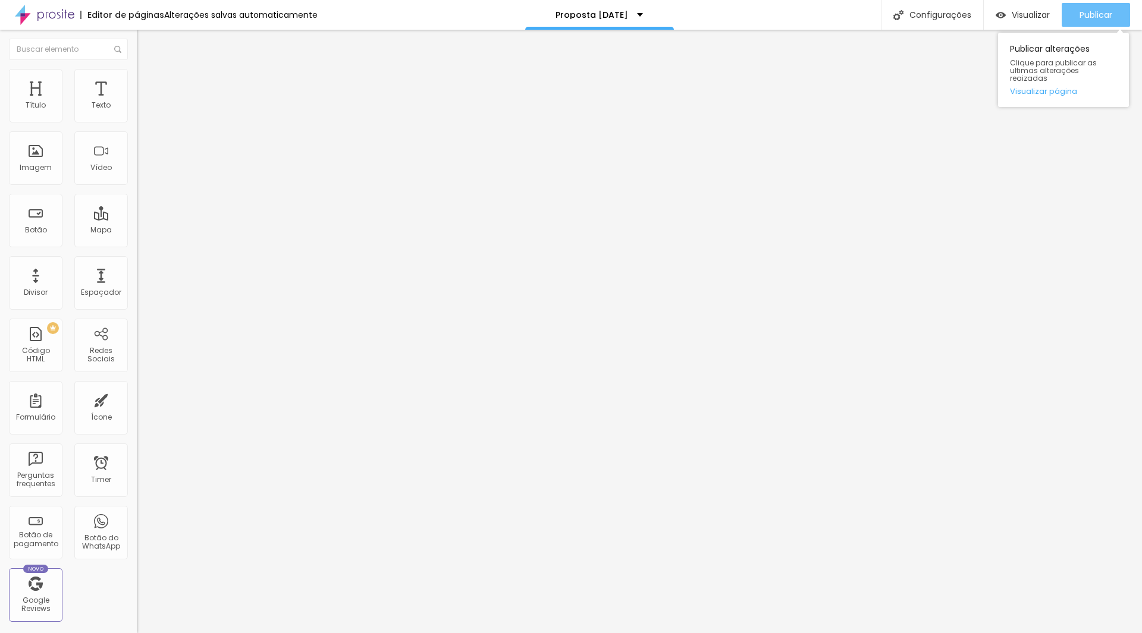
click at [1080, 10] on span "Publicar" at bounding box center [1095, 15] width 33 height 10
click at [1087, 4] on div "Publicar" at bounding box center [1095, 15] width 33 height 24
click at [1083, 18] on span "Publicar" at bounding box center [1095, 15] width 33 height 10
click at [1064, 9] on button "Publicar" at bounding box center [1095, 15] width 68 height 24
click at [1079, 23] on div "Publicar" at bounding box center [1095, 15] width 33 height 24
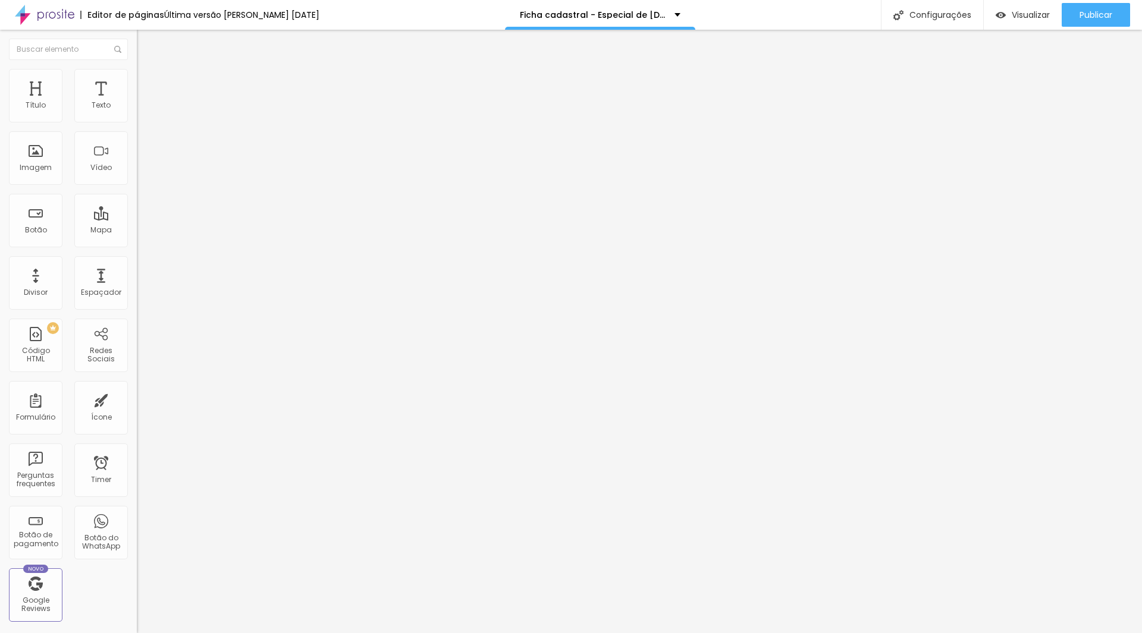
click at [137, 102] on span "Trocar imagem" at bounding box center [169, 97] width 65 height 10
click at [137, 120] on img at bounding box center [140, 123] width 7 height 7
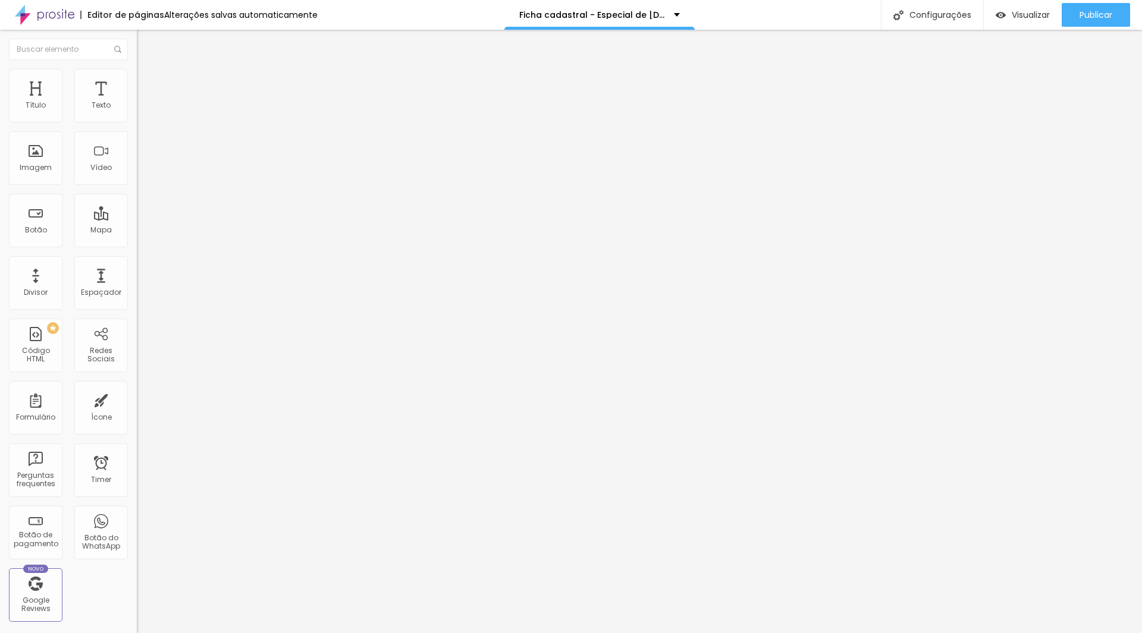
drag, startPoint x: 517, startPoint y: 290, endPoint x: 568, endPoint y: 291, distance: 51.7
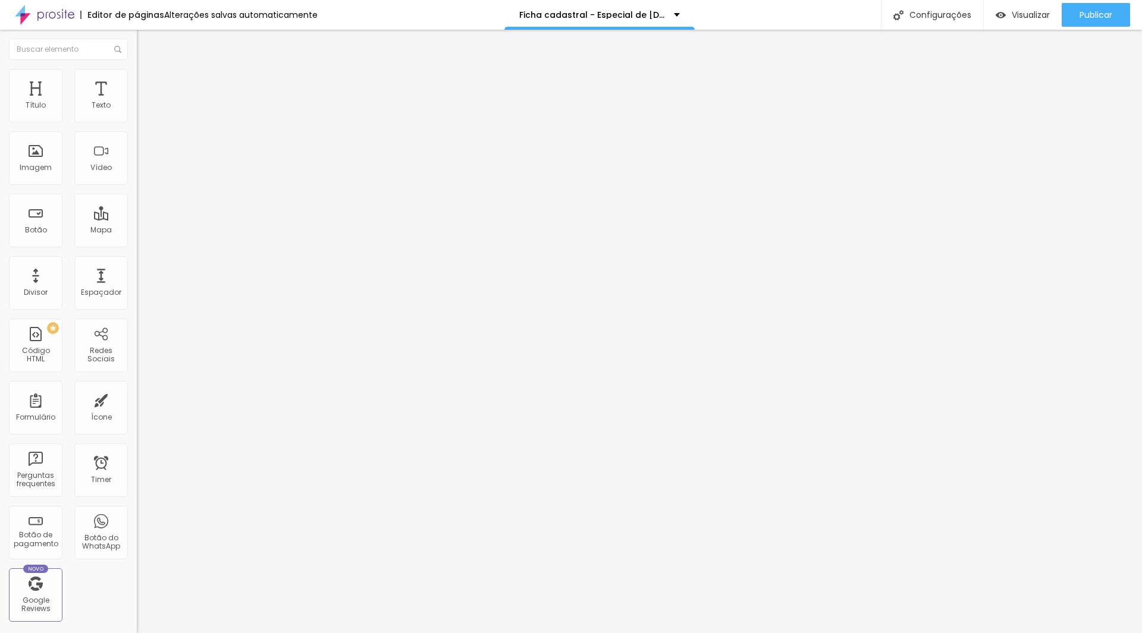
type input "100% no cartão de crédito (link)"
click at [1080, 18] on span "Publicar" at bounding box center [1095, 15] width 33 height 10
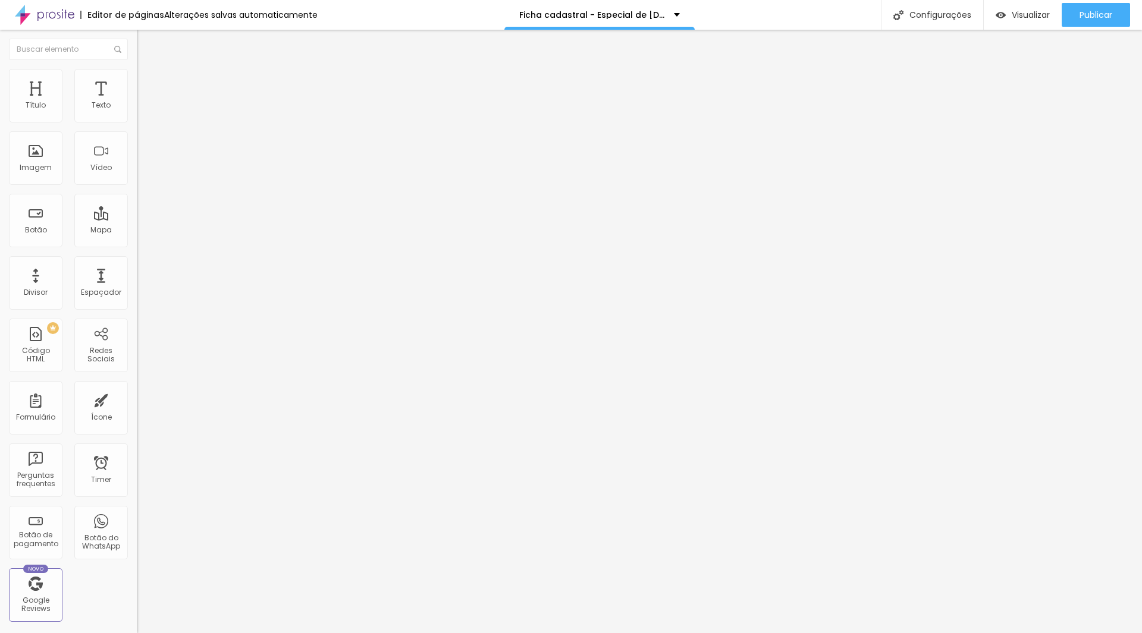
click at [137, 120] on span at bounding box center [140, 125] width 7 height 10
drag, startPoint x: 503, startPoint y: 353, endPoint x: 527, endPoint y: 351, distance: 23.9
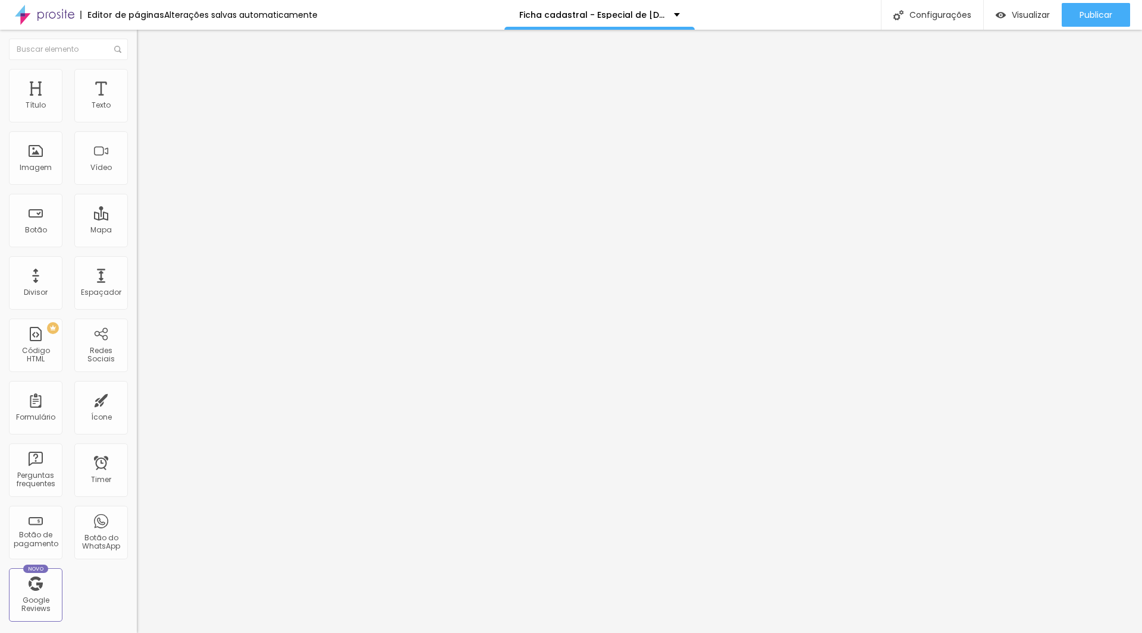
type input "Natal Básico - Cenário Vermelho e Branco"
type input "Natal Básico - Cenário Branco e Dourado"
